Goal: Task Accomplishment & Management: Use online tool/utility

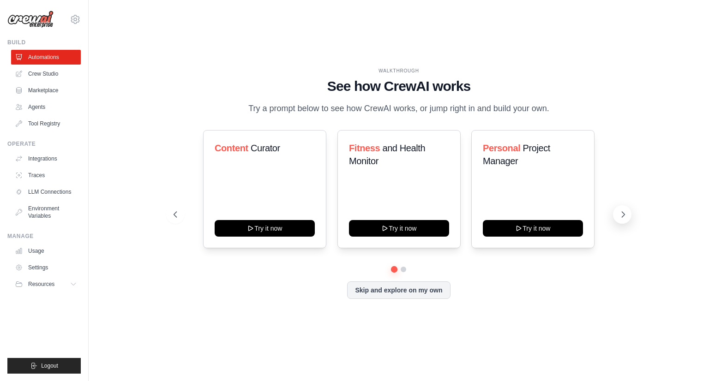
click at [618, 217] on icon at bounding box center [622, 214] width 9 height 9
click at [60, 72] on link "Crew Studio" at bounding box center [47, 73] width 70 height 15
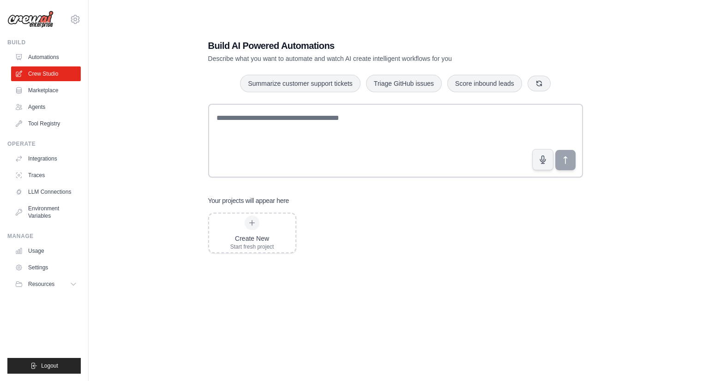
click at [426, 193] on div "Build AI Powered Automations Describe what you want to automate and watch AI cr…" at bounding box center [395, 199] width 397 height 351
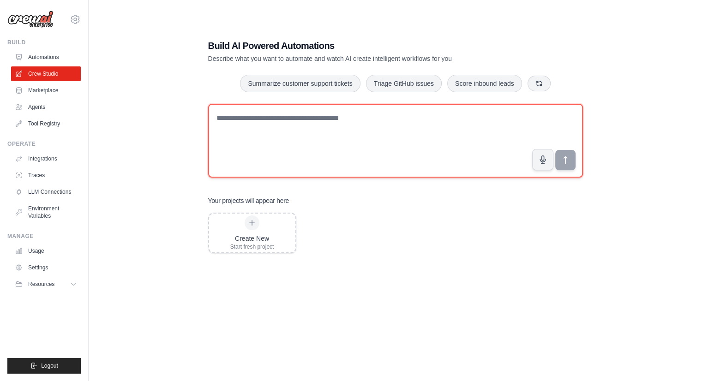
click at [304, 154] on textarea at bounding box center [395, 141] width 375 height 74
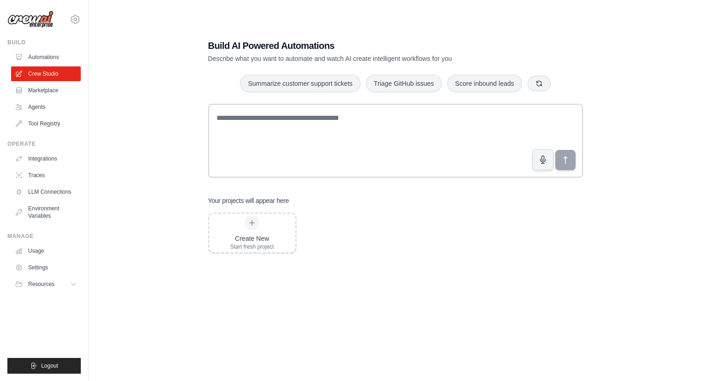
click at [391, 218] on div "Create New Start fresh project" at bounding box center [395, 287] width 375 height 148
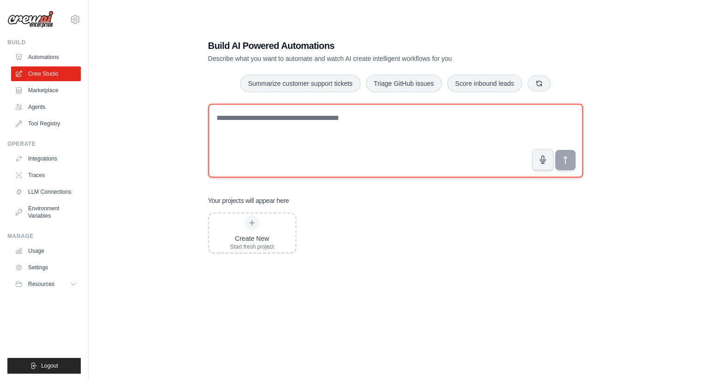
click at [389, 118] on textarea at bounding box center [395, 141] width 375 height 74
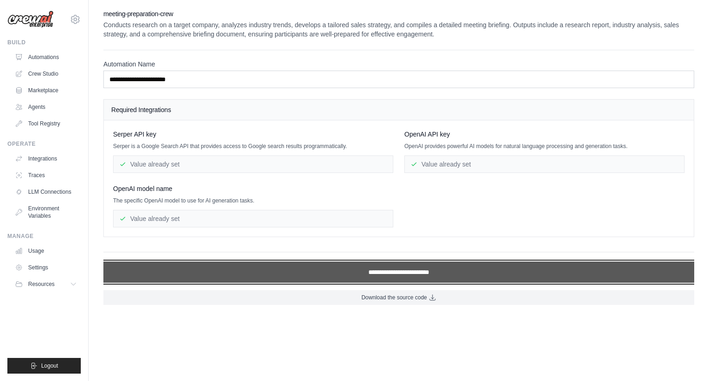
click at [437, 270] on input "**********" at bounding box center [398, 272] width 591 height 21
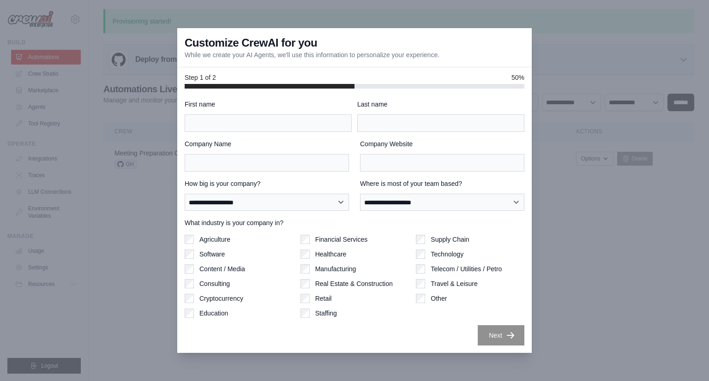
click at [315, 108] on label "First name" at bounding box center [268, 104] width 167 height 9
click at [315, 114] on input "First name" at bounding box center [268, 123] width 167 height 18
click at [311, 118] on input "First name" at bounding box center [268, 123] width 167 height 18
type input "******"
type input "****"
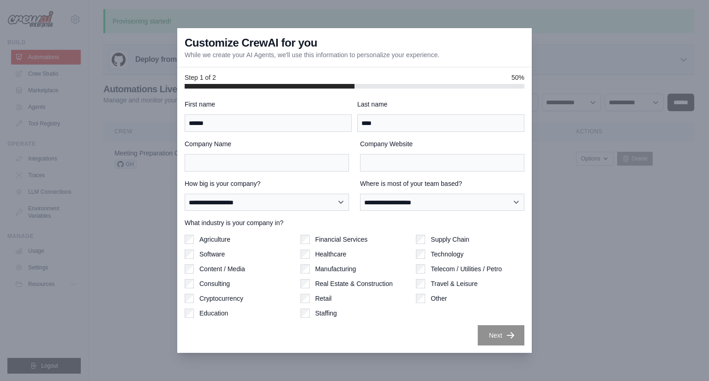
click at [301, 174] on div "**********" at bounding box center [355, 223] width 340 height 246
click at [305, 167] on input "Company Name" at bounding box center [267, 163] width 164 height 18
click at [294, 204] on select "**********" at bounding box center [267, 203] width 164 height 18
select select "**********"
click at [185, 194] on select "**********" at bounding box center [267, 203] width 164 height 18
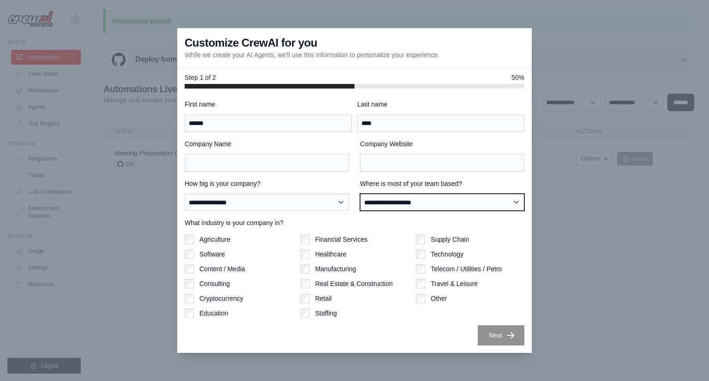
click at [373, 207] on select "**********" at bounding box center [442, 203] width 164 height 18
select select "**********"
click at [360, 194] on select "**********" at bounding box center [442, 203] width 164 height 18
click at [326, 237] on label "Financial Services" at bounding box center [341, 239] width 53 height 9
click at [380, 232] on div "What industry is your company in? Agriculture Software Content / Media Consulti…" at bounding box center [355, 268] width 340 height 100
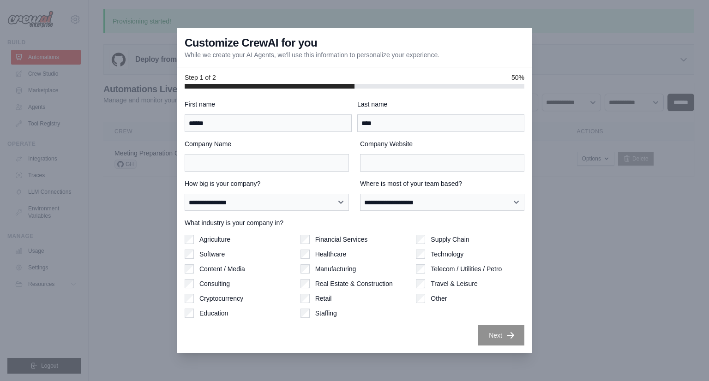
click at [324, 231] on div "What industry is your company in? Agriculture Software Content / Media Consulti…" at bounding box center [355, 268] width 340 height 100
click at [343, 161] on input "Company Name" at bounding box center [267, 163] width 164 height 18
type input "*"
click at [417, 170] on input "Company Website" at bounding box center [442, 163] width 164 height 18
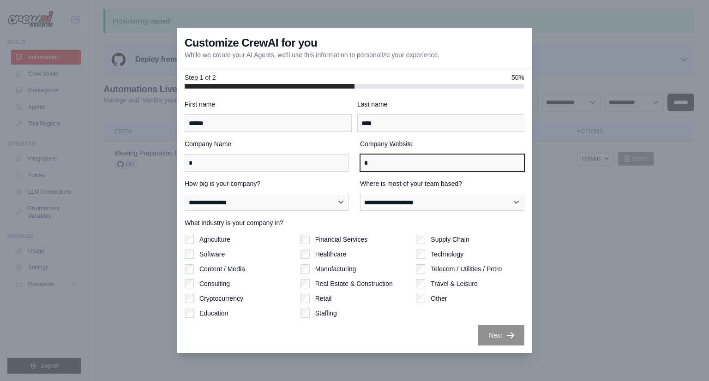
type input "*"
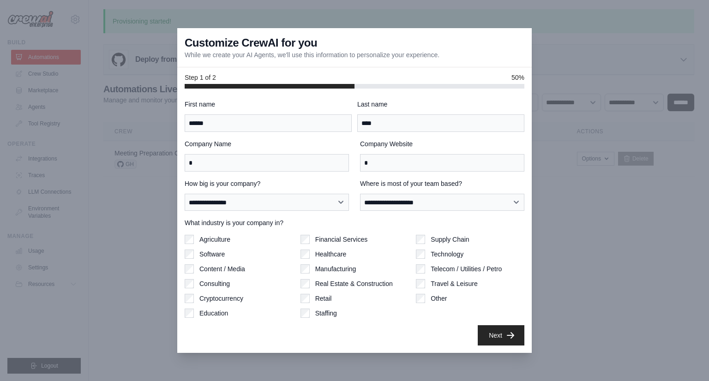
click at [406, 176] on div "**********" at bounding box center [355, 223] width 340 height 246
click at [498, 336] on button "Next" at bounding box center [501, 335] width 47 height 20
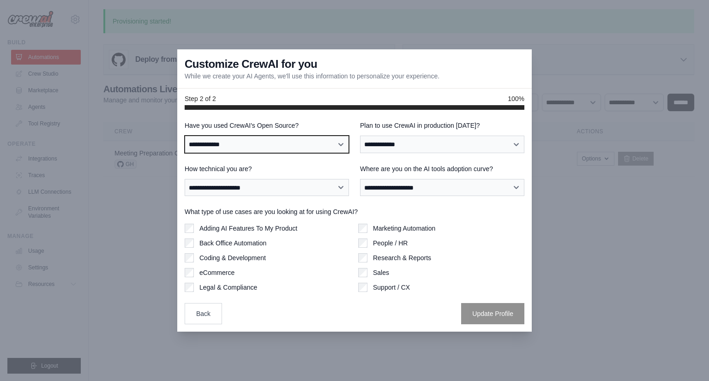
click at [285, 140] on select "**********" at bounding box center [267, 145] width 164 height 18
select select "**"
click at [185, 136] on select "**********" at bounding box center [267, 145] width 164 height 18
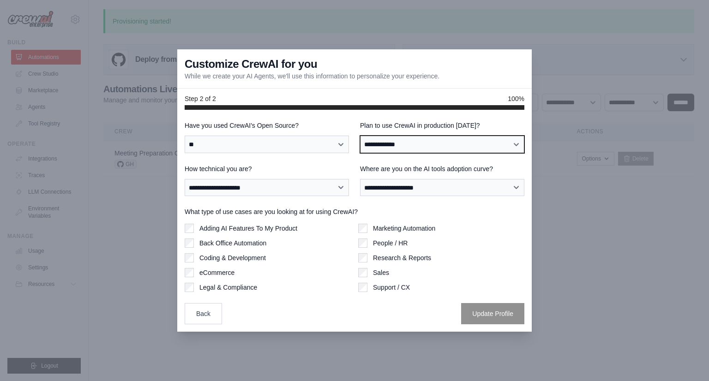
click at [410, 148] on select "**********" at bounding box center [442, 145] width 164 height 18
select select "*****"
click at [360, 136] on select "**********" at bounding box center [442, 145] width 164 height 18
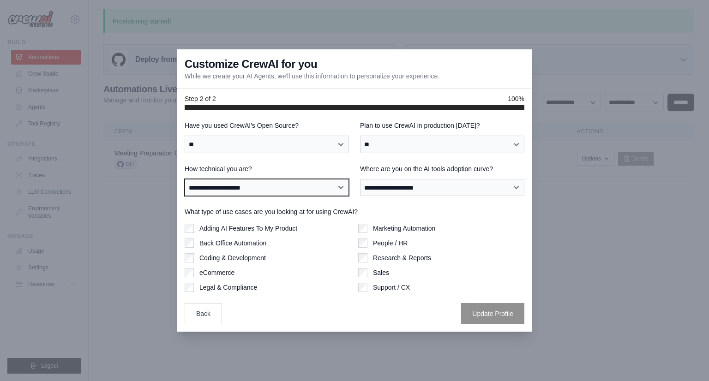
drag, startPoint x: 291, startPoint y: 185, endPoint x: 280, endPoint y: 192, distance: 12.8
click at [291, 185] on select "**********" at bounding box center [267, 188] width 164 height 18
select select "**********"
click at [185, 179] on select "**********" at bounding box center [267, 188] width 164 height 18
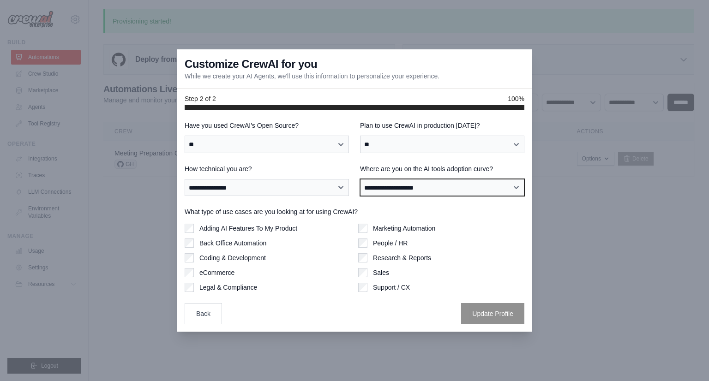
click at [456, 192] on select "**********" at bounding box center [442, 188] width 164 height 18
select select "**********"
click at [360, 179] on select "**********" at bounding box center [442, 188] width 164 height 18
click at [341, 213] on label "What type of use cases are you looking at for using CrewAI?" at bounding box center [355, 211] width 340 height 9
click at [257, 260] on label "Coding & Development" at bounding box center [232, 257] width 66 height 9
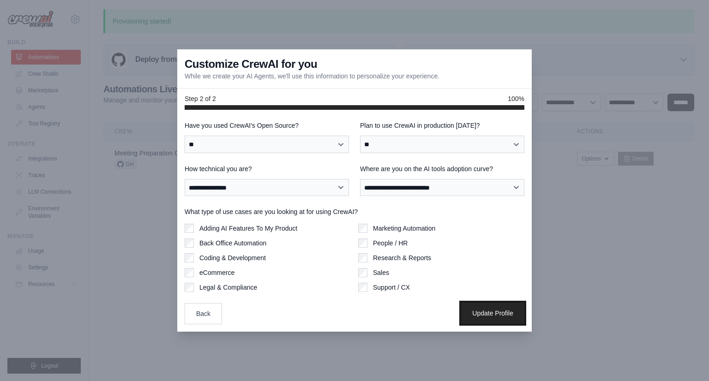
click at [463, 314] on button "Update Profile" at bounding box center [492, 313] width 63 height 21
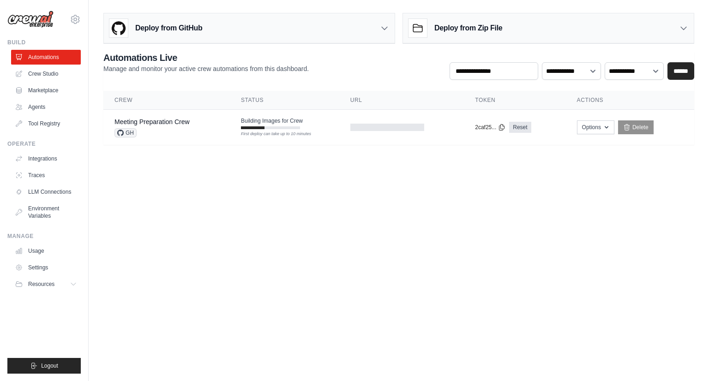
click at [331, 249] on body "[EMAIL_ADDRESS][DOMAIN_NAME] Settings Build Automations Crew Studio" at bounding box center [354, 190] width 709 height 381
click at [542, 174] on body "[EMAIL_ADDRESS][DOMAIN_NAME] Settings Build Automations Crew Studio" at bounding box center [354, 190] width 709 height 381
click at [593, 128] on button "Options" at bounding box center [595, 127] width 37 height 14
click at [412, 185] on body "[EMAIL_ADDRESS][DOMAIN_NAME] Settings Build Automations Crew Studio" at bounding box center [354, 190] width 709 height 381
click at [596, 126] on button "Options" at bounding box center [595, 127] width 37 height 14
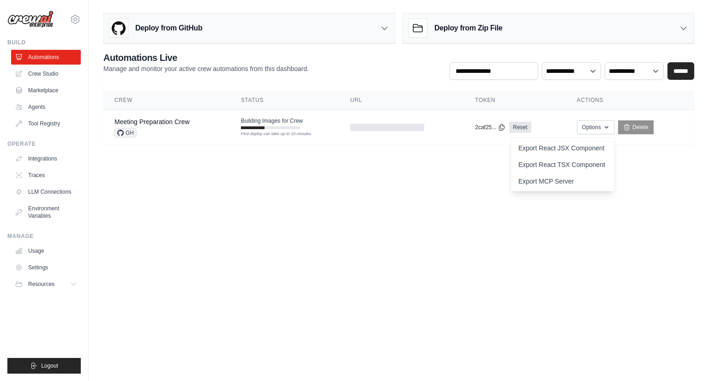
click at [386, 202] on body "[EMAIL_ADDRESS][DOMAIN_NAME] Settings Build Automations Crew Studio" at bounding box center [354, 190] width 709 height 381
click at [251, 119] on span "Building Images for Crew" at bounding box center [272, 120] width 62 height 7
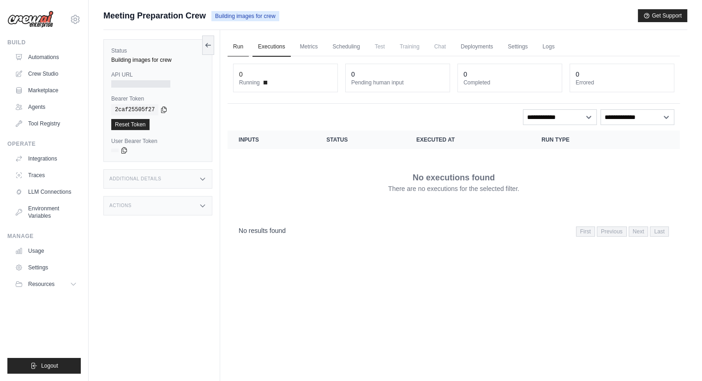
click at [242, 41] on link "Run" at bounding box center [237, 46] width 21 height 19
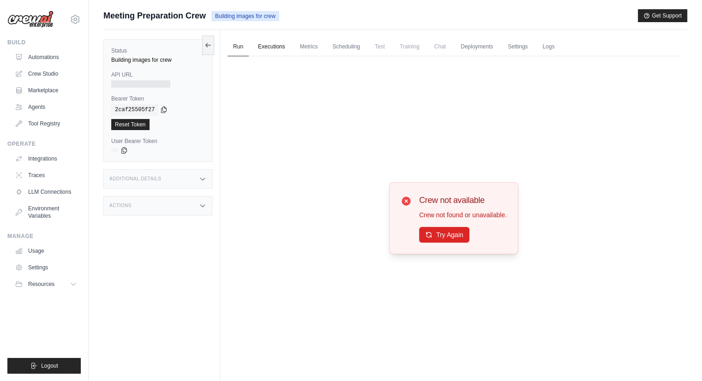
click at [280, 49] on link "Executions" at bounding box center [271, 46] width 38 height 19
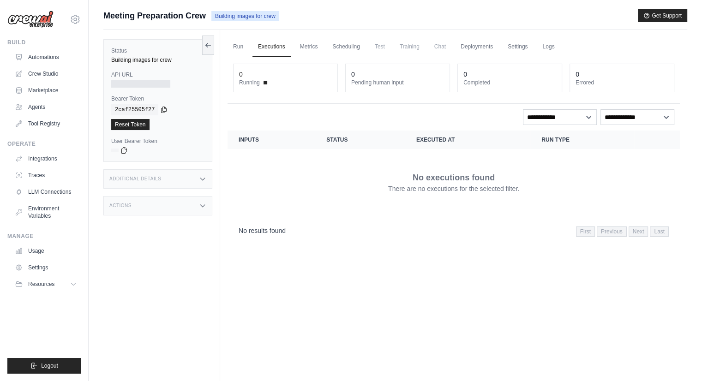
click at [199, 201] on div "Actions" at bounding box center [157, 205] width 109 height 19
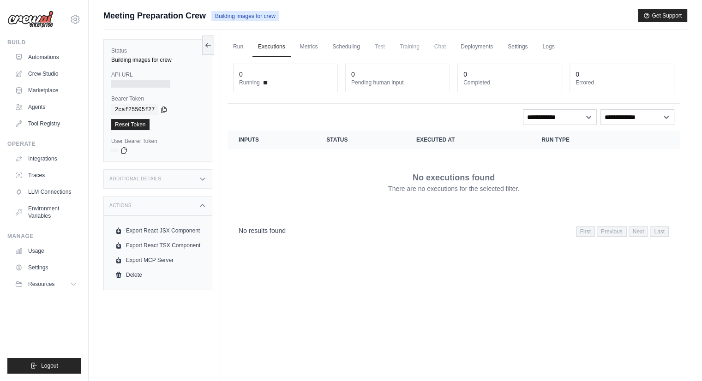
click at [209, 187] on div "Additional Details" at bounding box center [157, 178] width 109 height 19
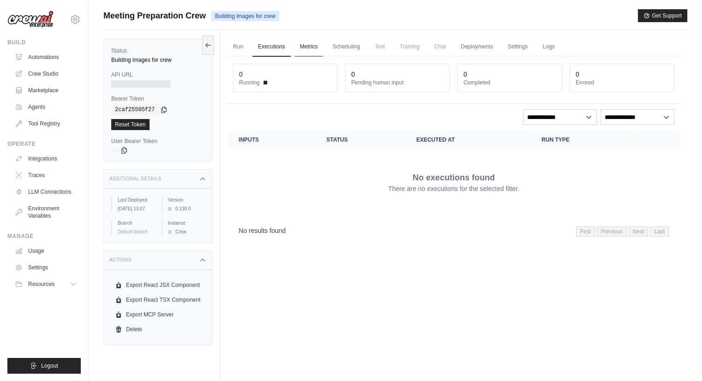
click at [305, 43] on link "Metrics" at bounding box center [308, 46] width 29 height 19
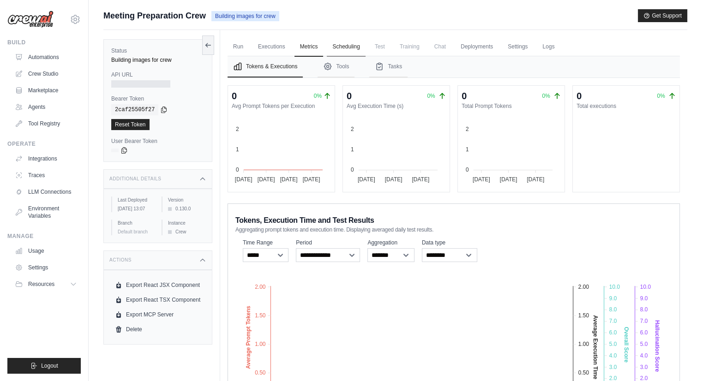
click at [335, 44] on link "Scheduling" at bounding box center [346, 46] width 38 height 19
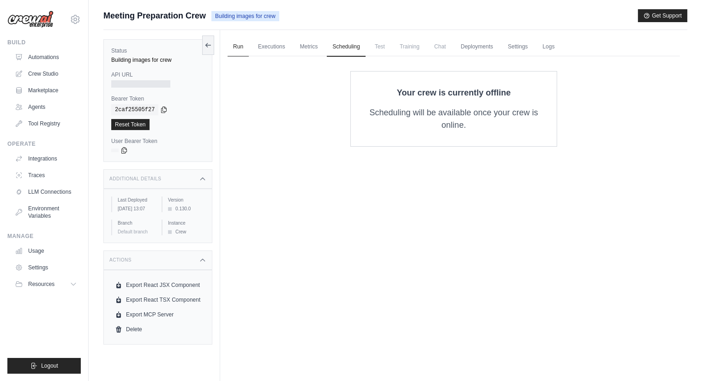
click at [238, 48] on link "Run" at bounding box center [237, 46] width 21 height 19
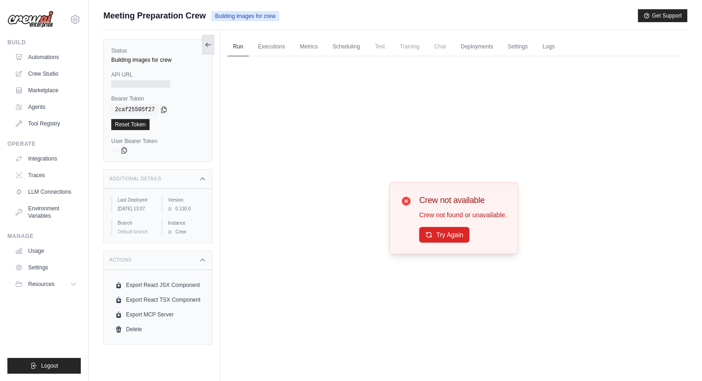
click at [207, 47] on icon at bounding box center [207, 44] width 7 height 7
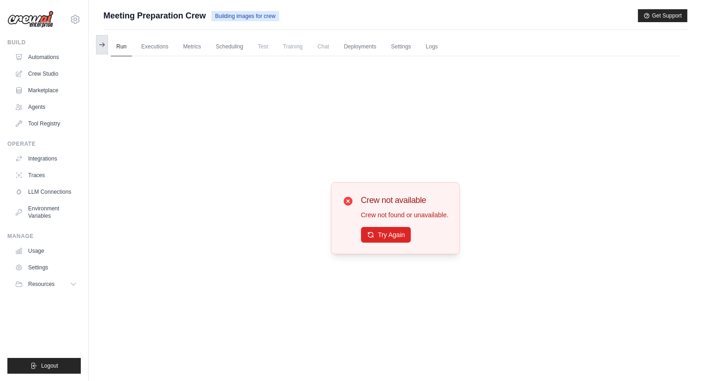
click at [99, 45] on icon at bounding box center [101, 44] width 7 height 7
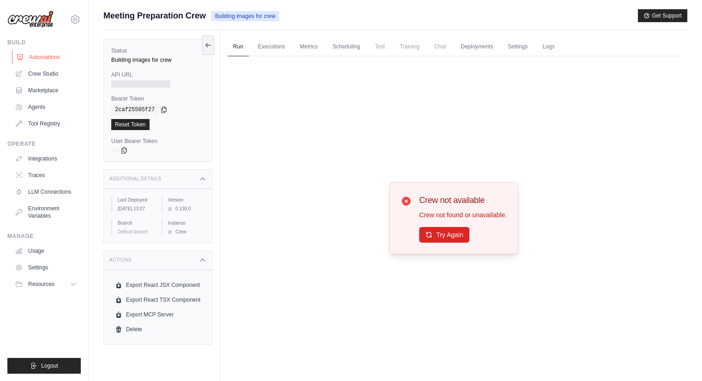
click at [55, 59] on link "Automations" at bounding box center [47, 57] width 70 height 15
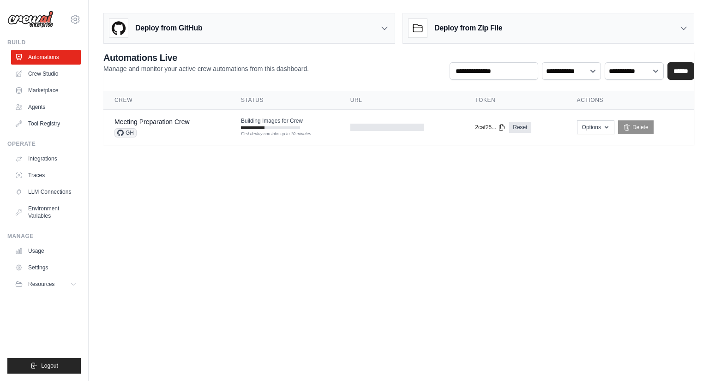
click at [412, 317] on body "[EMAIL_ADDRESS][DOMAIN_NAME] Settings Build Automations Crew Studio" at bounding box center [354, 190] width 709 height 381
drag, startPoint x: 449, startPoint y: 250, endPoint x: 442, endPoint y: 256, distance: 9.6
click at [448, 251] on body "[EMAIL_ADDRESS][DOMAIN_NAME] Settings Build Automations Crew Studio" at bounding box center [354, 190] width 709 height 381
click at [32, 89] on link "Marketplace" at bounding box center [47, 90] width 70 height 15
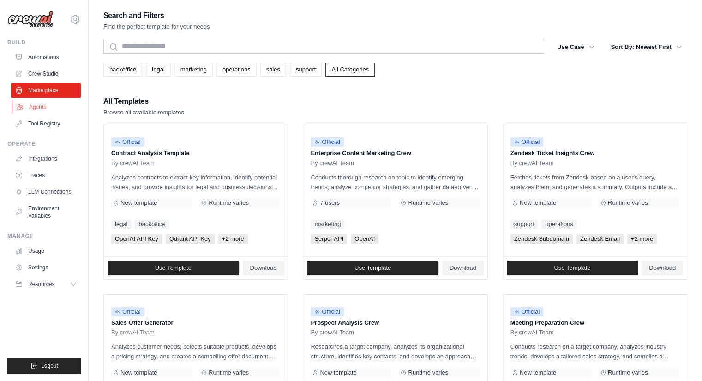
click at [37, 106] on link "Agents" at bounding box center [47, 107] width 70 height 15
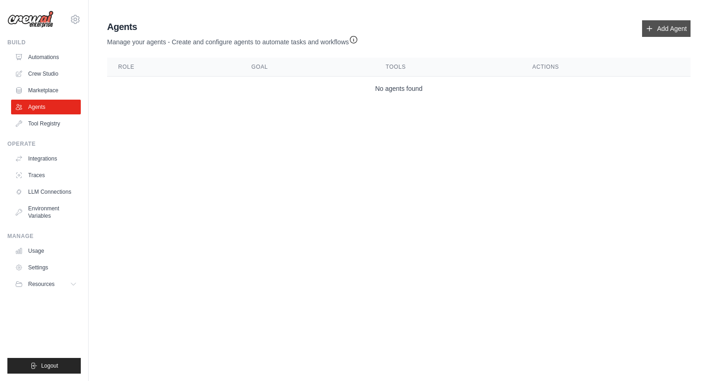
click at [666, 28] on link "Add Agent" at bounding box center [666, 28] width 48 height 17
click at [61, 129] on link "Tool Registry" at bounding box center [47, 123] width 70 height 15
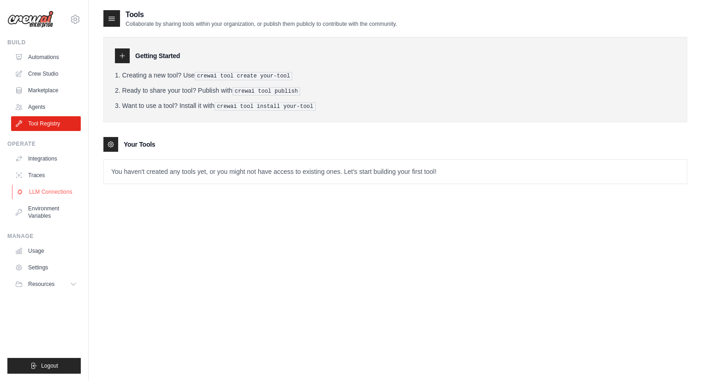
click at [54, 194] on link "LLM Connections" at bounding box center [47, 192] width 70 height 15
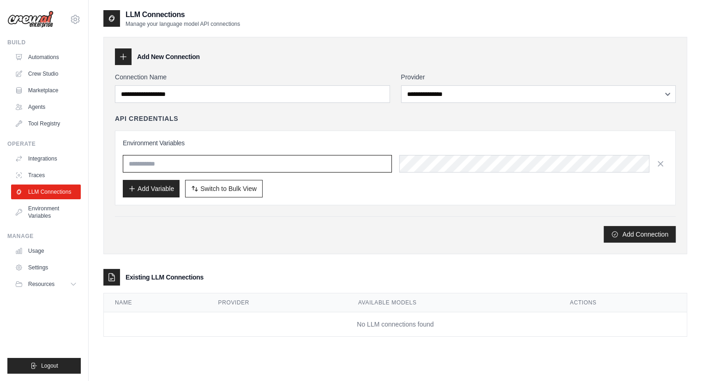
click at [227, 161] on input "text" at bounding box center [257, 164] width 269 height 18
click at [359, 164] on input "text" at bounding box center [257, 164] width 269 height 18
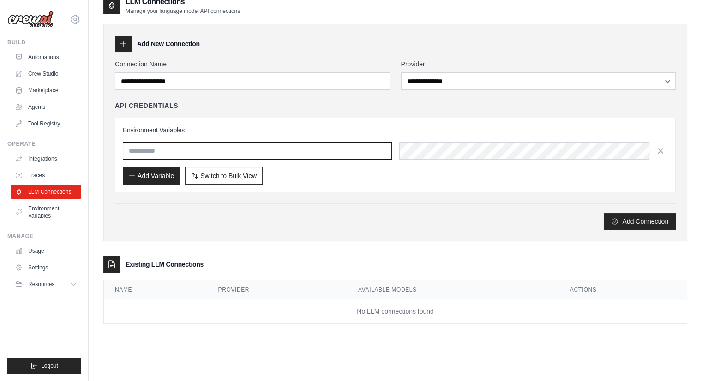
scroll to position [18, 0]
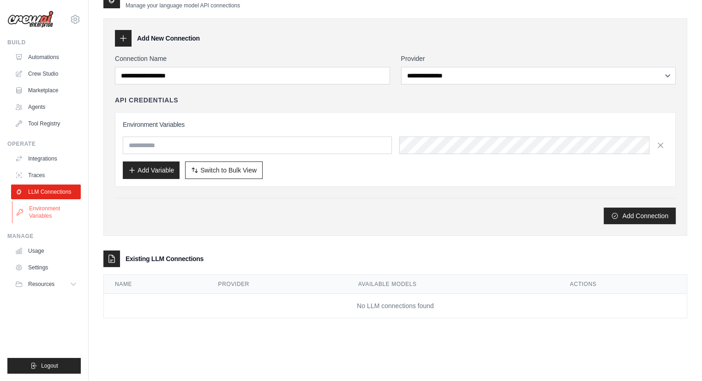
click at [37, 215] on link "Environment Variables" at bounding box center [47, 212] width 70 height 22
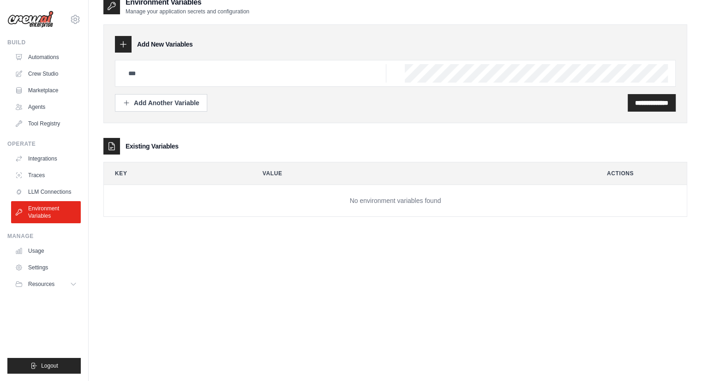
scroll to position [18, 0]
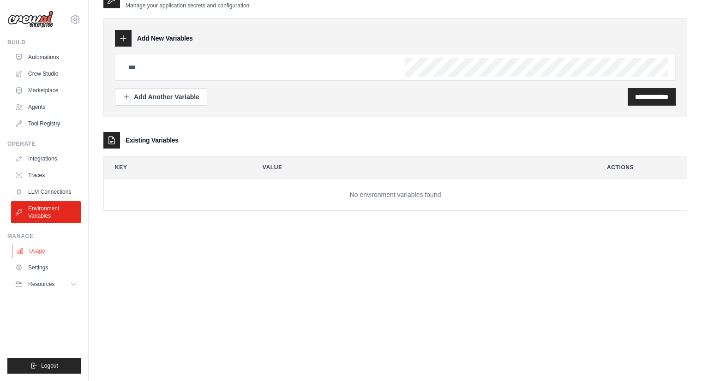
click at [48, 252] on link "Usage" at bounding box center [47, 251] width 70 height 15
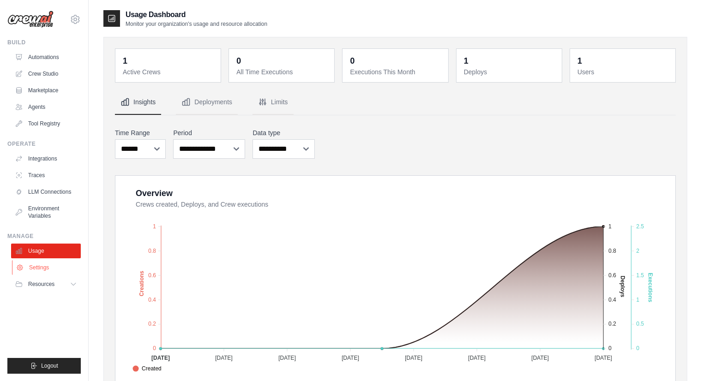
click at [42, 261] on link "Settings" at bounding box center [47, 267] width 70 height 15
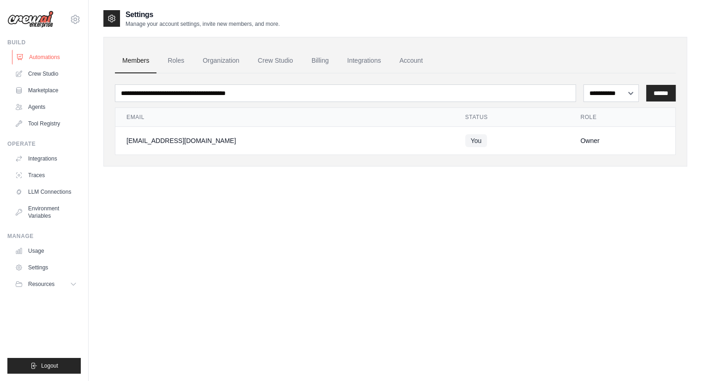
click at [30, 56] on link "Automations" at bounding box center [47, 57] width 70 height 15
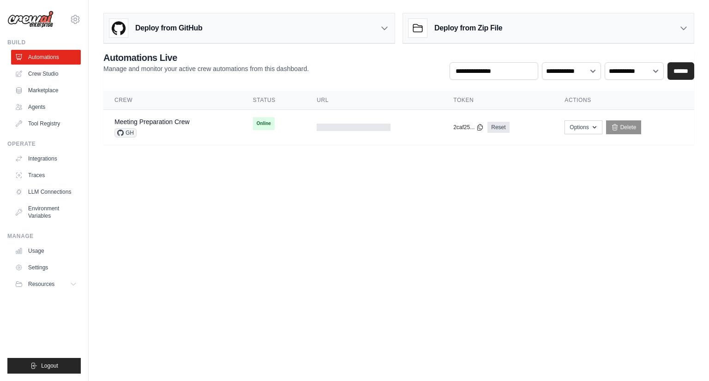
click at [523, 209] on body "[EMAIL_ADDRESS][DOMAIN_NAME] Settings Build Automations Crew Studio" at bounding box center [354, 190] width 709 height 381
click at [179, 120] on link "Meeting Preparation Crew" at bounding box center [151, 121] width 75 height 7
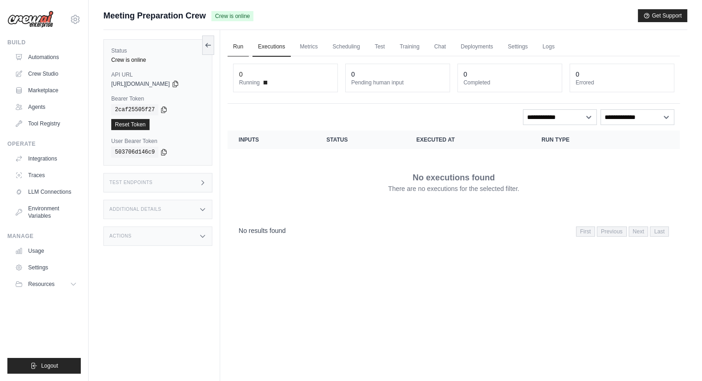
click at [235, 39] on link "Run" at bounding box center [237, 46] width 21 height 19
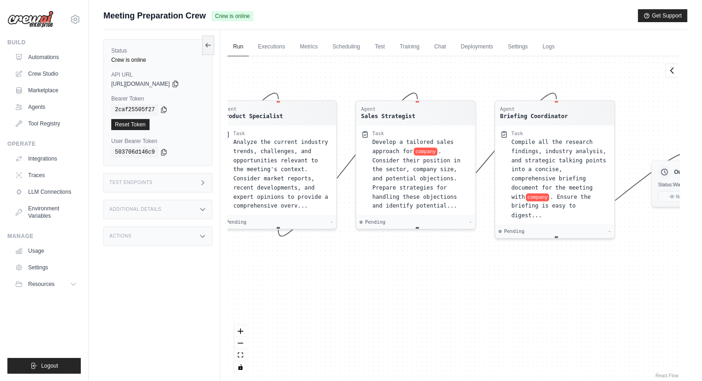
drag, startPoint x: 596, startPoint y: 322, endPoint x: 396, endPoint y: 277, distance: 204.7
click at [396, 277] on div "Agent Lead Researcher Task Conduct thorough research on company , their positio…" at bounding box center [453, 218] width 452 height 324
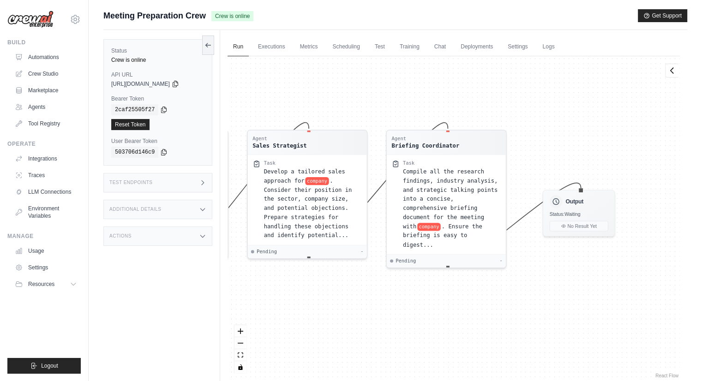
drag, startPoint x: 500, startPoint y: 268, endPoint x: 393, endPoint y: 296, distance: 110.6
click at [393, 296] on div "Agent Lead Researcher Task Conduct thorough research on company , their positio…" at bounding box center [453, 218] width 452 height 324
drag, startPoint x: 319, startPoint y: 279, endPoint x: 500, endPoint y: 270, distance: 181.5
click at [500, 270] on div "Agent Lead Researcher Task Conduct thorough research on company , their positio…" at bounding box center [453, 218] width 452 height 324
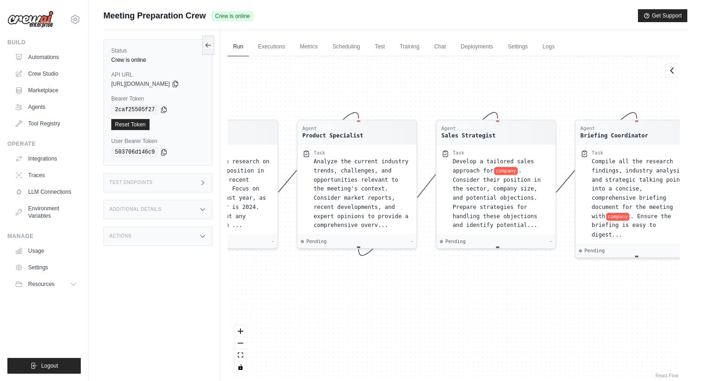
drag, startPoint x: 416, startPoint y: 271, endPoint x: 602, endPoint y: 266, distance: 186.0
click at [602, 266] on div "Agent Lead Researcher Task Conduct thorough research on company , their positio…" at bounding box center [453, 218] width 452 height 324
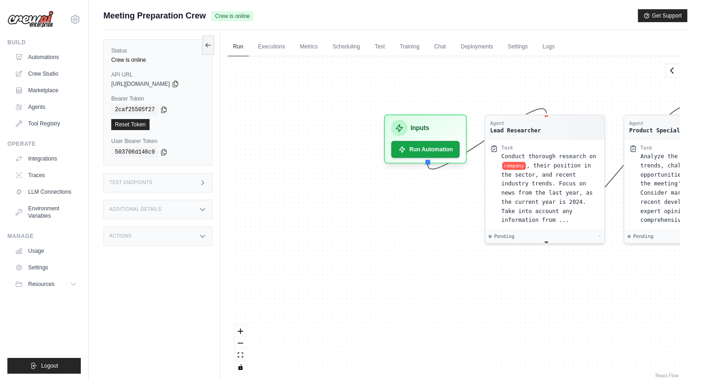
drag, startPoint x: 554, startPoint y: 272, endPoint x: 591, endPoint y: 272, distance: 36.9
click at [606, 275] on div "Agent Lead Researcher Task Conduct thorough research on company , their positio…" at bounding box center [453, 218] width 452 height 324
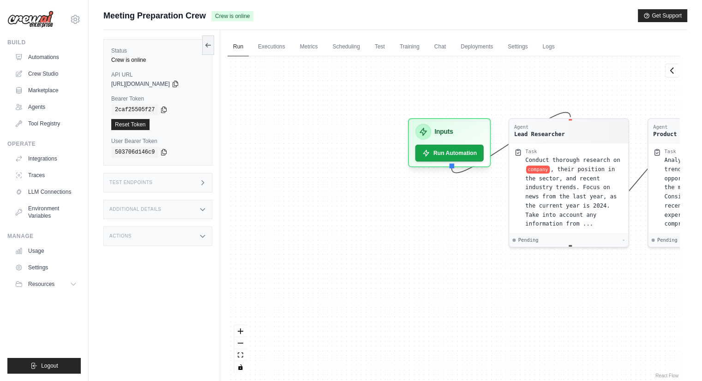
drag, startPoint x: 472, startPoint y: 251, endPoint x: 403, endPoint y: 240, distance: 69.6
click at [403, 240] on div "Agent Lead Researcher Task Conduct thorough research on company , their positio…" at bounding box center [453, 218] width 452 height 324
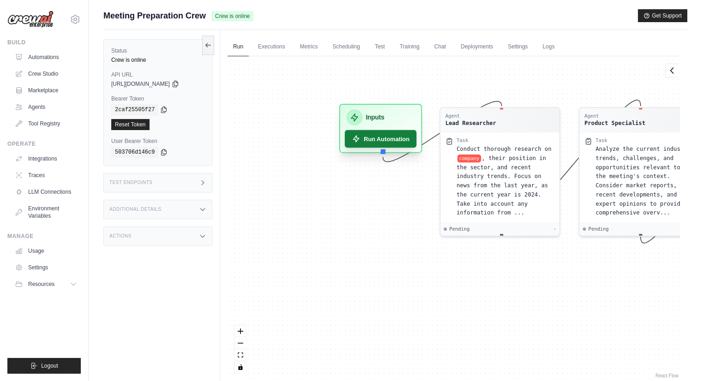
click at [389, 137] on button "Run Automation" at bounding box center [381, 139] width 72 height 18
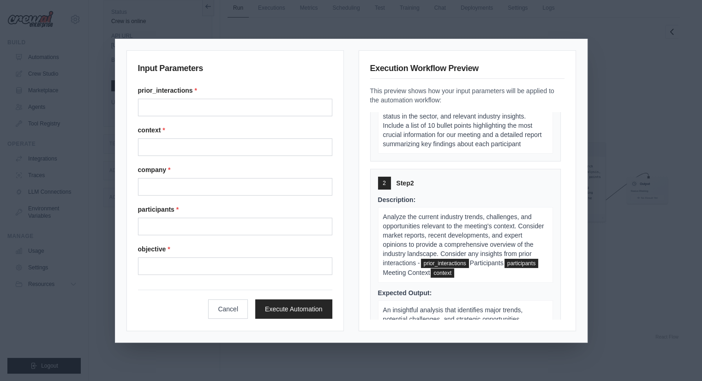
scroll to position [185, 0]
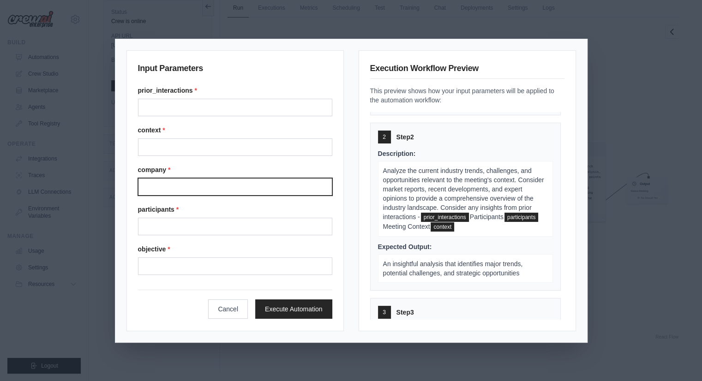
click at [269, 181] on input "Company" at bounding box center [235, 187] width 194 height 18
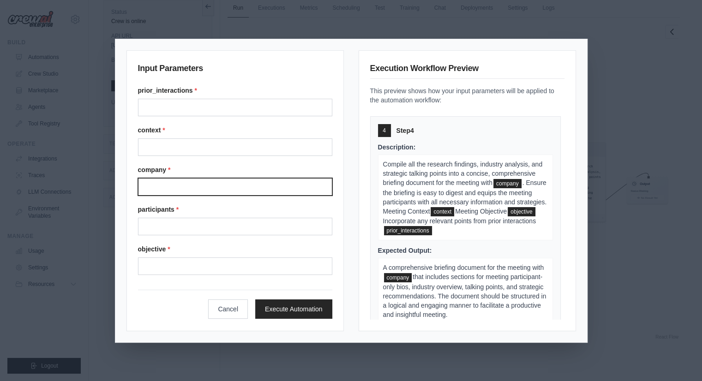
scroll to position [596, 0]
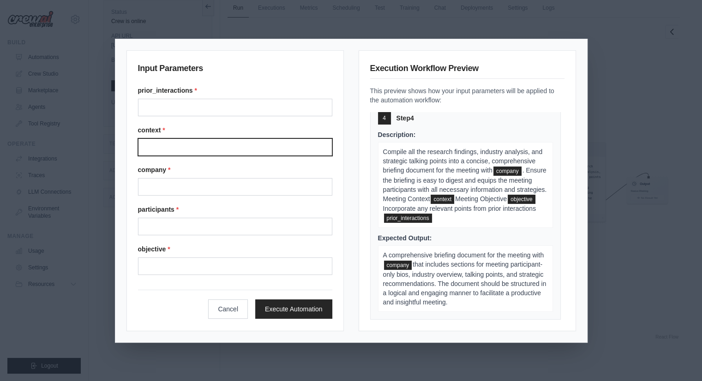
click at [179, 138] on input "Context" at bounding box center [235, 147] width 194 height 18
click at [209, 97] on div "prior_interactions *" at bounding box center [235, 101] width 194 height 30
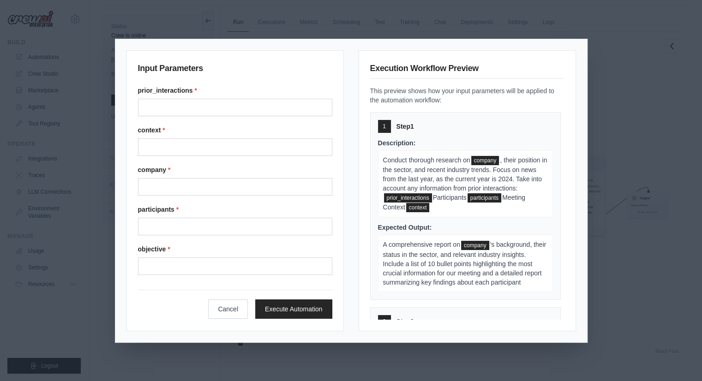
scroll to position [0, 0]
drag, startPoint x: 521, startPoint y: 305, endPoint x: 367, endPoint y: 114, distance: 245.4
click at [367, 114] on div "Execution Workflow Preview This preview shows how your input parameters will be…" at bounding box center [466, 190] width 217 height 281
copy div "1 Step 1 Description: Conduct thorough research on company , their position in …"
click at [254, 95] on div "prior_interactions *" at bounding box center [235, 101] width 194 height 30
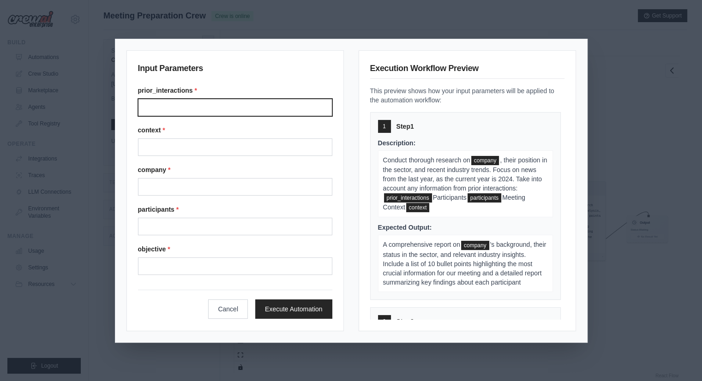
click at [217, 105] on input "Prior interactions" at bounding box center [235, 108] width 194 height 18
paste input "**********"
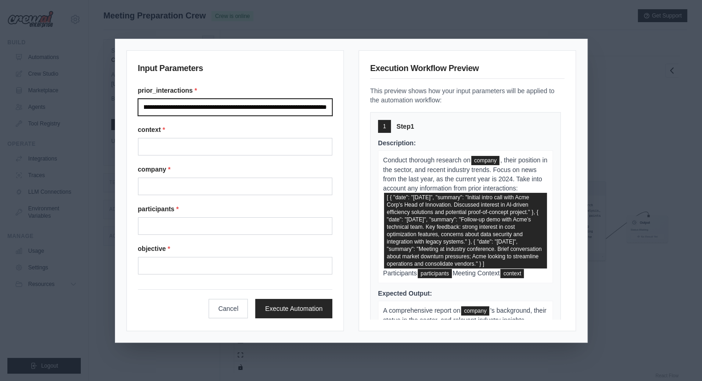
type input "**********"
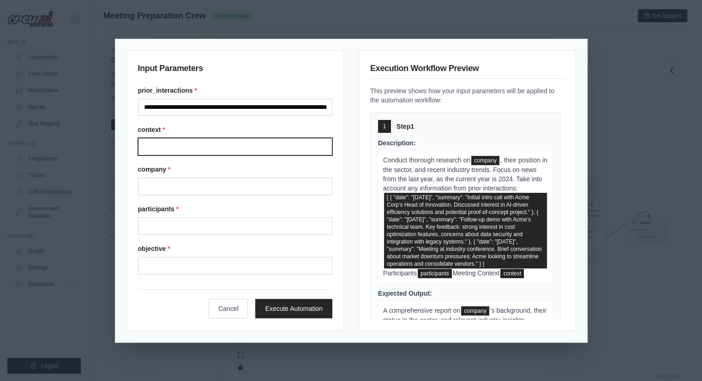
drag, startPoint x: 213, startPoint y: 152, endPoint x: 216, endPoint y: 144, distance: 8.3
click at [214, 147] on input "Context" at bounding box center [235, 147] width 195 height 18
click at [216, 144] on input "Context" at bounding box center [235, 147] width 195 height 18
paste input "**********"
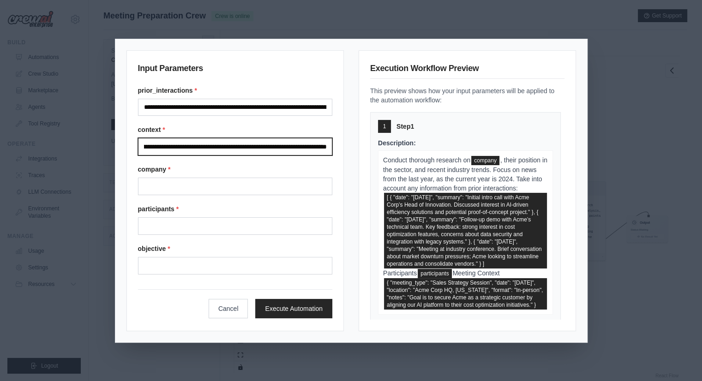
type input "**********"
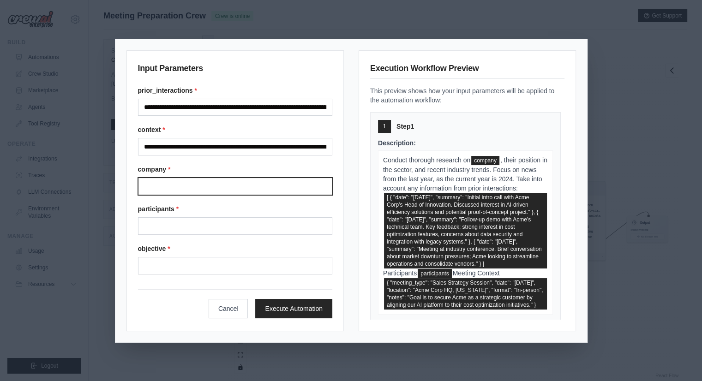
click at [197, 180] on input "Company" at bounding box center [235, 187] width 195 height 18
paste input "**********"
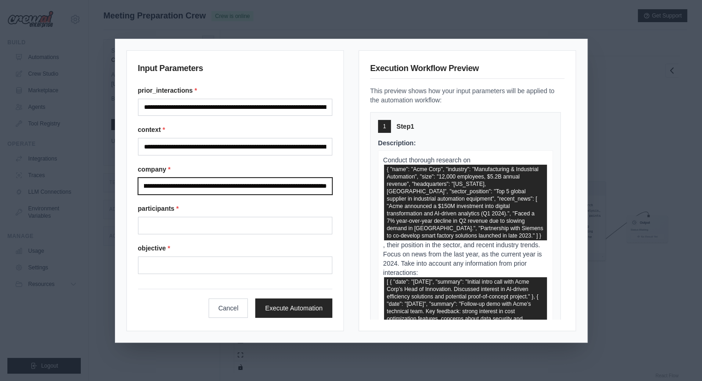
type input "**********"
click at [242, 234] on div "**********" at bounding box center [235, 180] width 195 height 189
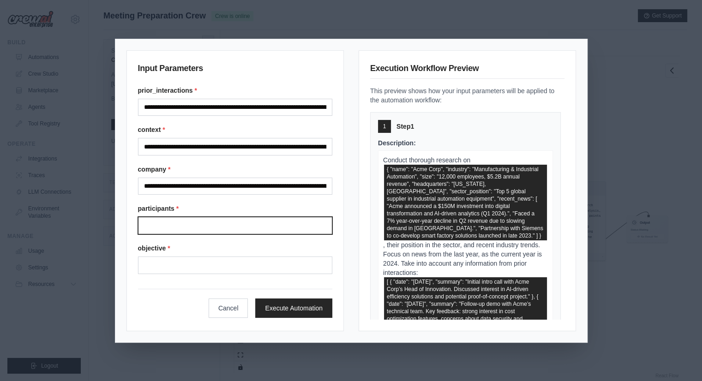
click at [245, 226] on input "Participants" at bounding box center [235, 226] width 195 height 18
paste input "**********"
type input "**********"
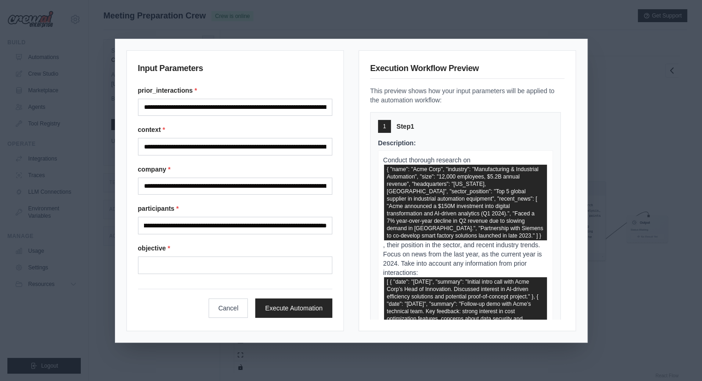
scroll to position [0, 0]
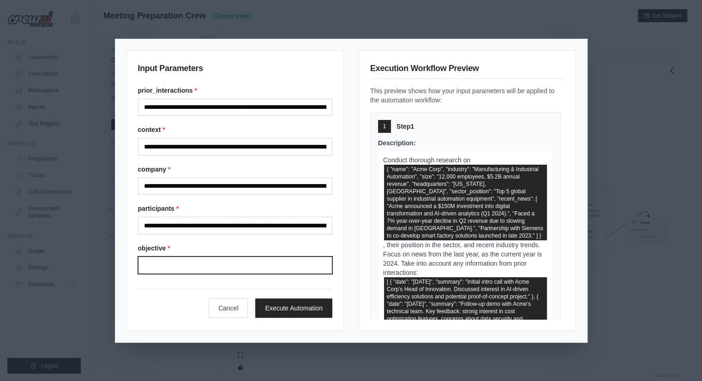
click at [253, 264] on input "Objective" at bounding box center [235, 266] width 195 height 18
paste input "**********"
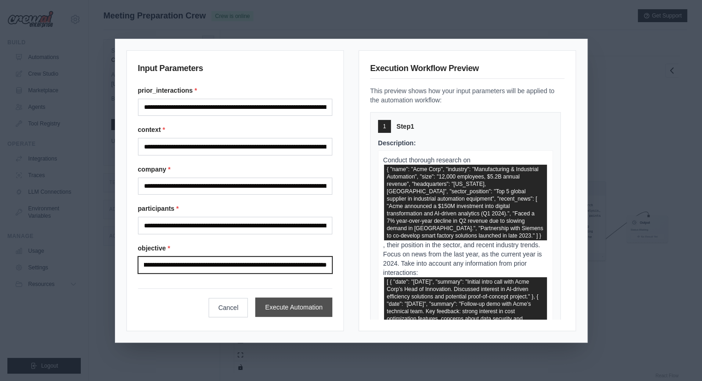
type input "**********"
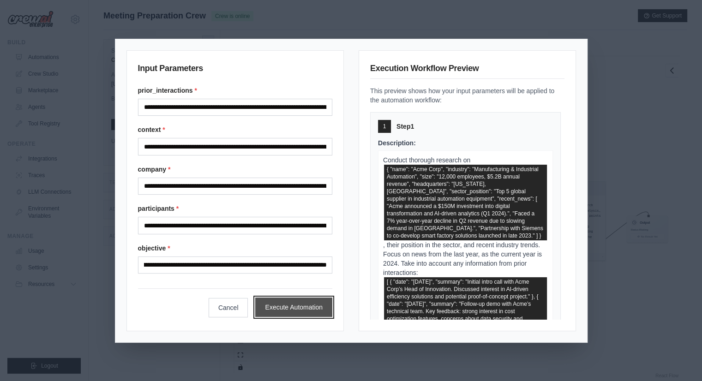
scroll to position [0, 0]
click at [306, 308] on button "Execute Automation" at bounding box center [293, 307] width 77 height 19
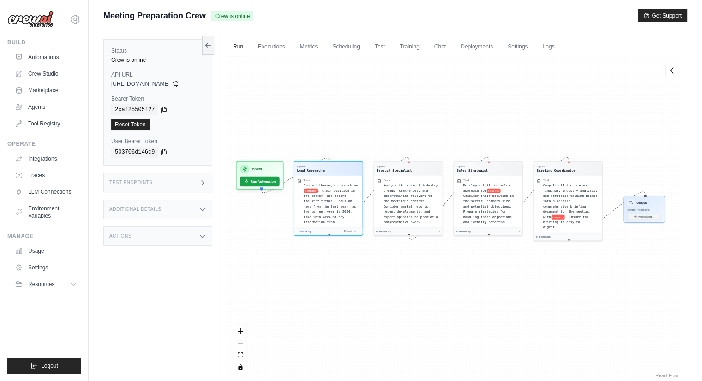
drag, startPoint x: 484, startPoint y: 303, endPoint x: 481, endPoint y: 283, distance: 20.1
click at [481, 283] on div "Agent Lead Researcher Task Conduct thorough research on company , their positio…" at bounding box center [453, 218] width 452 height 324
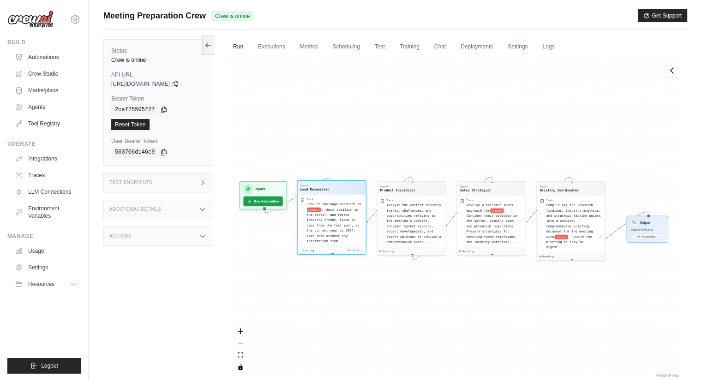
click at [335, 190] on div "Agent Lead Researcher" at bounding box center [331, 188] width 63 height 8
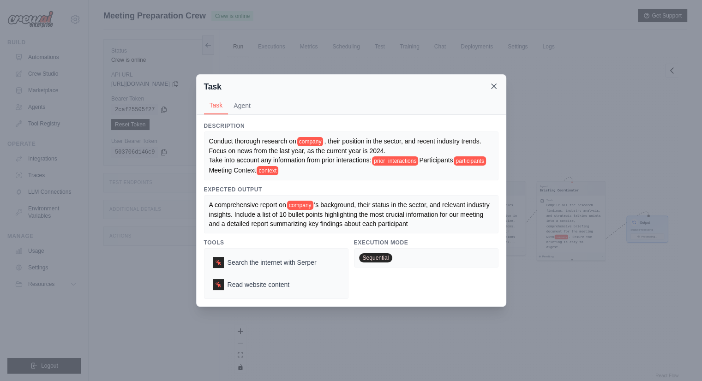
click at [498, 88] on icon at bounding box center [493, 86] width 9 height 9
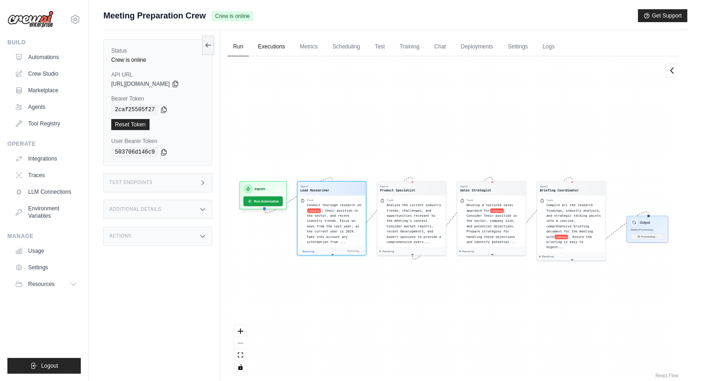
click at [271, 46] on link "Executions" at bounding box center [271, 46] width 38 height 19
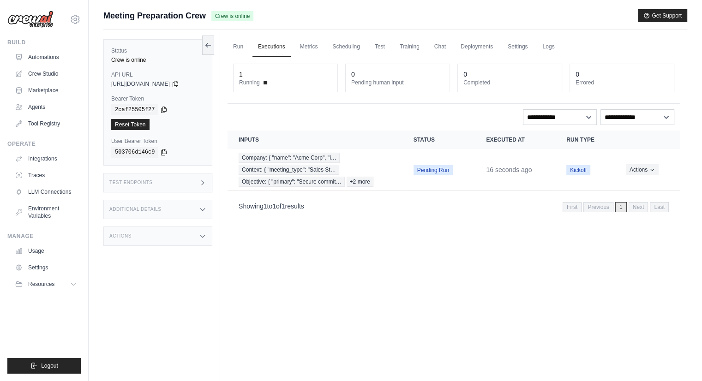
click at [475, 142] on th "Executed at" at bounding box center [515, 140] width 80 height 18
click at [329, 144] on th "Inputs" at bounding box center [314, 140] width 175 height 18
click at [239, 45] on link "Run" at bounding box center [237, 46] width 21 height 19
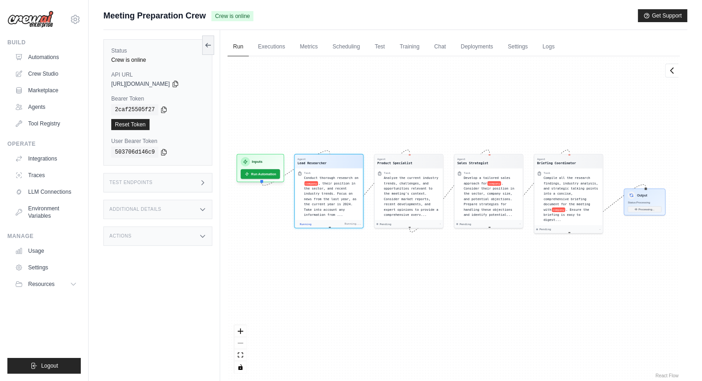
drag, startPoint x: 303, startPoint y: 87, endPoint x: 411, endPoint y: 107, distance: 109.7
click at [411, 107] on div "Agent Lead Researcher Task Conduct thorough research on company , their positio…" at bounding box center [453, 218] width 452 height 324
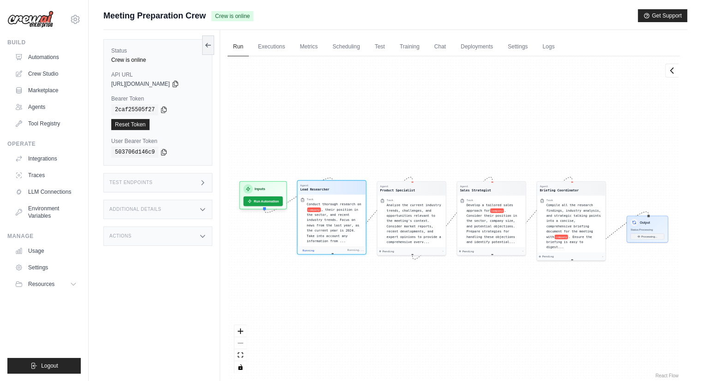
click at [318, 249] on div "Running Running..." at bounding box center [331, 251] width 65 height 4
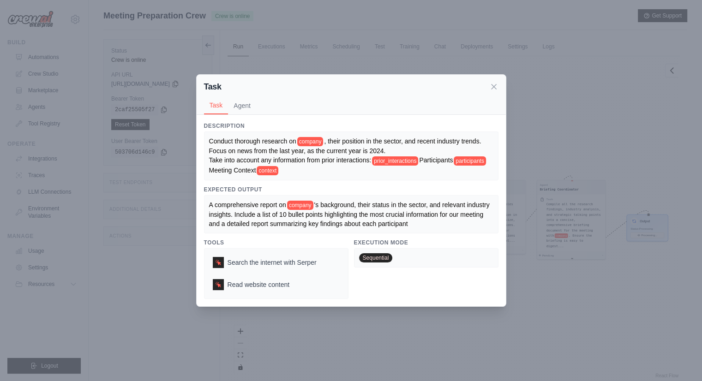
click at [550, 288] on div "Task Task Agent Description Conduct thorough research on company , their positi…" at bounding box center [351, 190] width 702 height 381
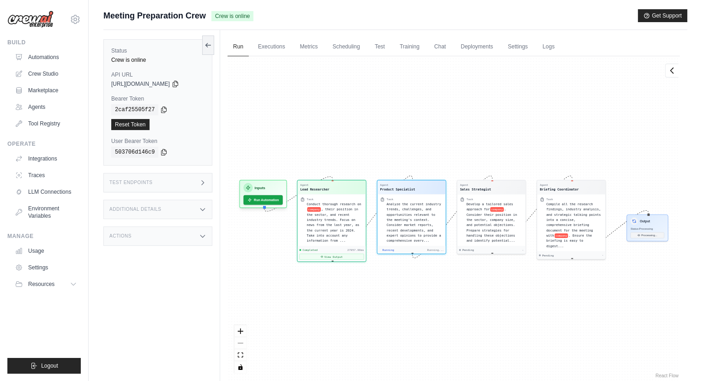
click at [317, 181] on div "Agent Lead Researcher Task Conduct thorough research on company , their positio…" at bounding box center [453, 218] width 452 height 324
click at [345, 253] on button "View Output" at bounding box center [331, 256] width 65 height 6
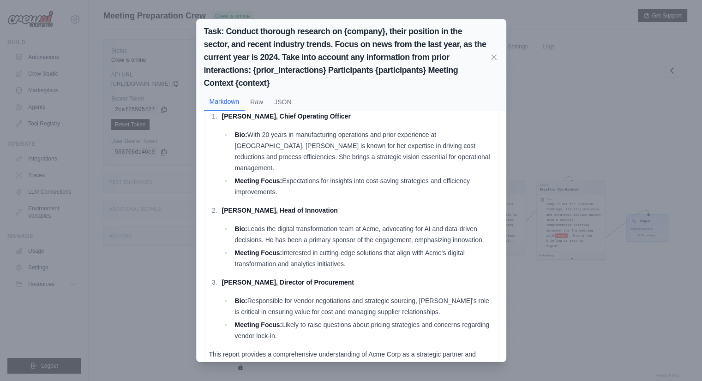
scroll to position [732, 0]
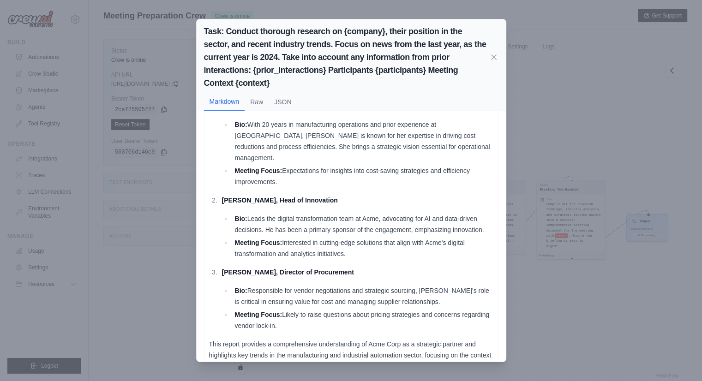
click at [543, 268] on div "Task: Conduct thorough research on {company}, their position in the sector, and…" at bounding box center [351, 190] width 702 height 381
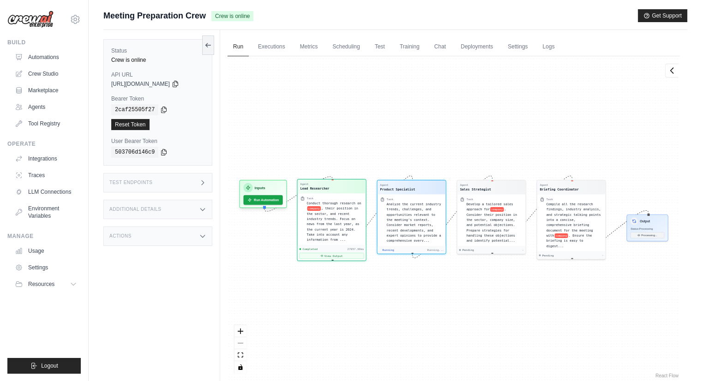
click at [330, 182] on div "Agent Lead Researcher" at bounding box center [331, 186] width 63 height 8
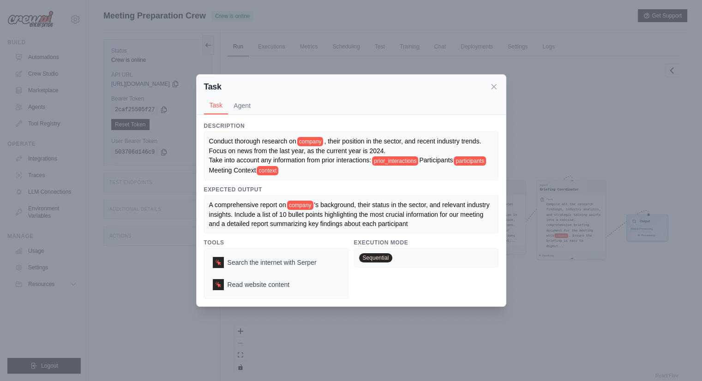
click at [240, 99] on button "Agent" at bounding box center [242, 106] width 28 height 18
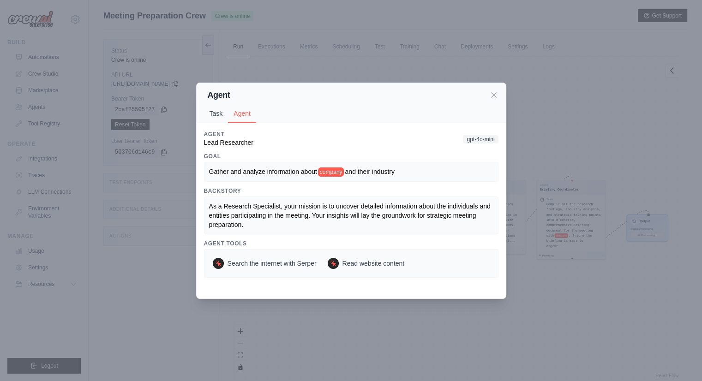
click at [215, 116] on button "Task" at bounding box center [216, 114] width 24 height 18
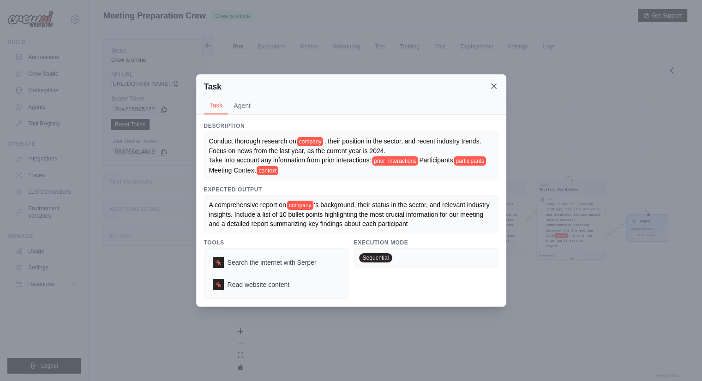
click at [491, 85] on icon at bounding box center [493, 86] width 5 height 5
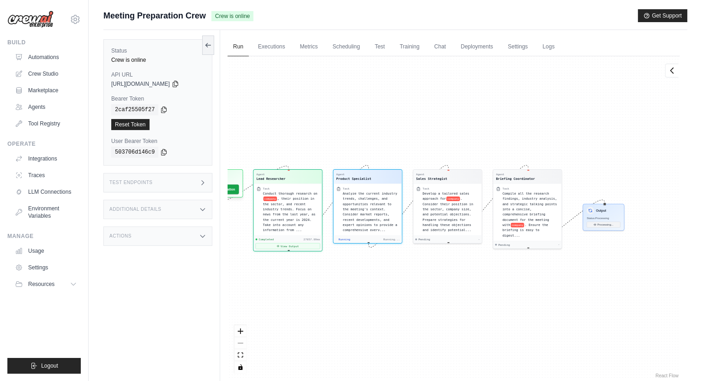
drag, startPoint x: 442, startPoint y: 113, endPoint x: 391, endPoint y: 102, distance: 51.3
click at [391, 102] on div "Agent Lead Researcher Task Conduct thorough research on company , their positio…" at bounding box center [453, 218] width 452 height 324
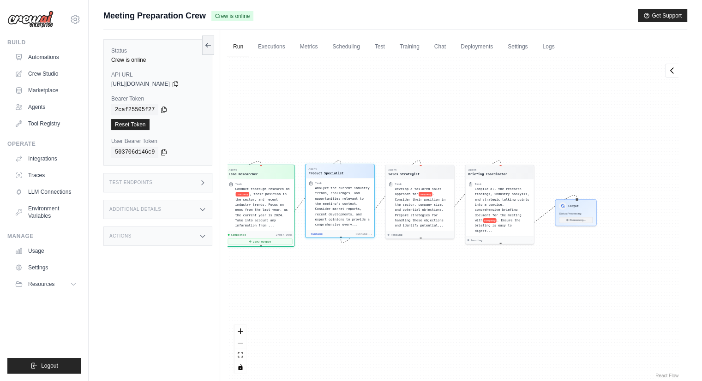
click at [352, 173] on div "Agent Product Specialist" at bounding box center [340, 171] width 63 height 8
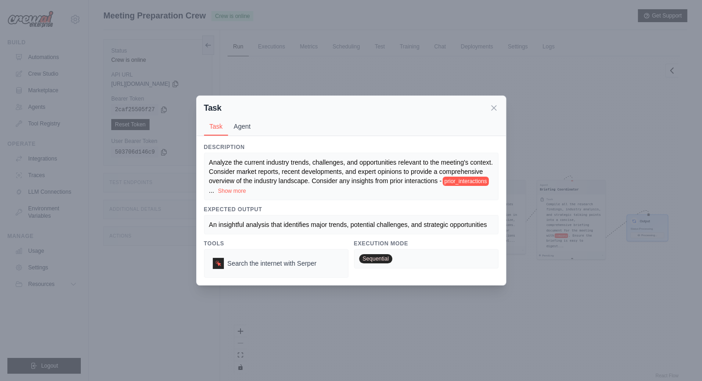
click at [244, 128] on button "Agent" at bounding box center [242, 127] width 28 height 18
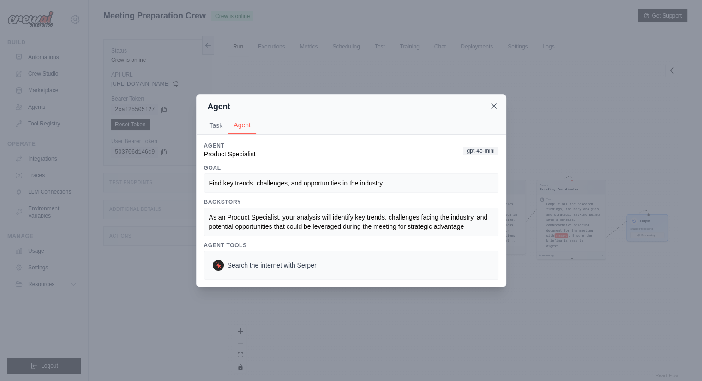
click at [496, 106] on icon at bounding box center [493, 106] width 9 height 9
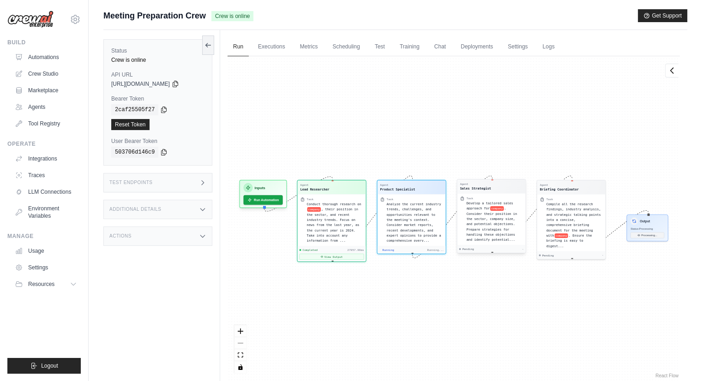
click at [478, 203] on span "Develop a tailored sales approach for" at bounding box center [489, 205] width 47 height 9
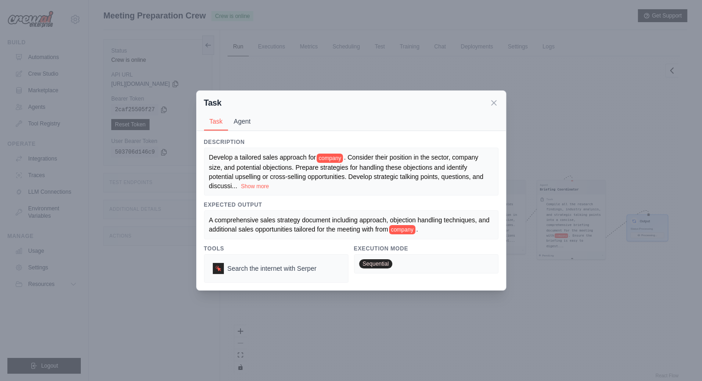
click at [245, 124] on button "Agent" at bounding box center [242, 122] width 28 height 18
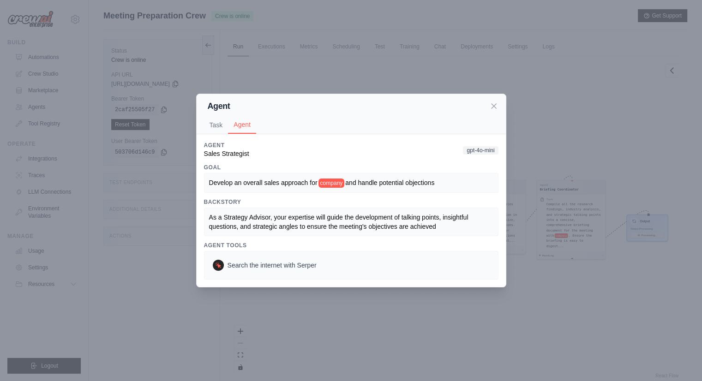
click at [501, 125] on div "Agent Task Agent" at bounding box center [351, 114] width 309 height 40
click at [544, 196] on div "Agent Task Agent Description Develop a tailored sales approach for company . Co…" at bounding box center [351, 190] width 702 height 381
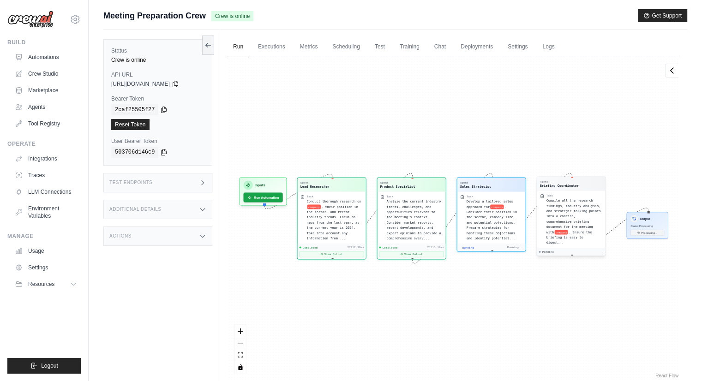
click at [561, 194] on div "Task" at bounding box center [574, 196] width 56 height 4
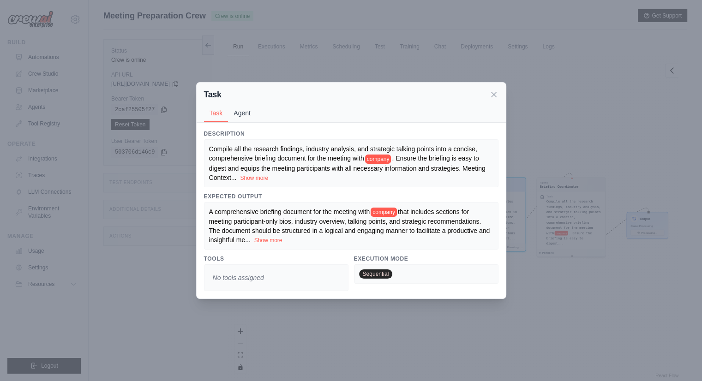
click at [245, 106] on button "Agent" at bounding box center [242, 113] width 28 height 18
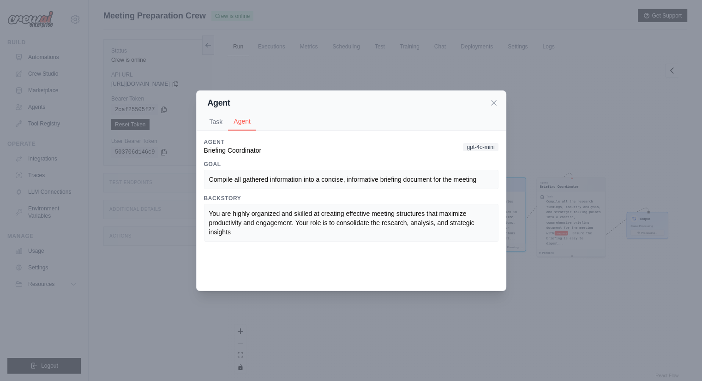
click at [510, 104] on div "Agent Task Agent Description Compile all the research findings, industry analys…" at bounding box center [351, 190] width 702 height 381
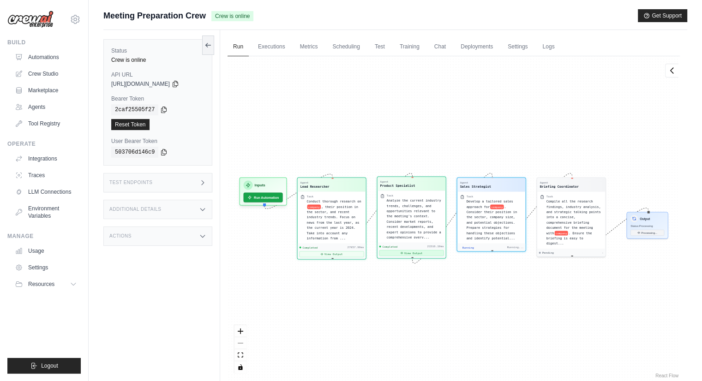
click at [401, 254] on button "View Output" at bounding box center [411, 253] width 65 height 6
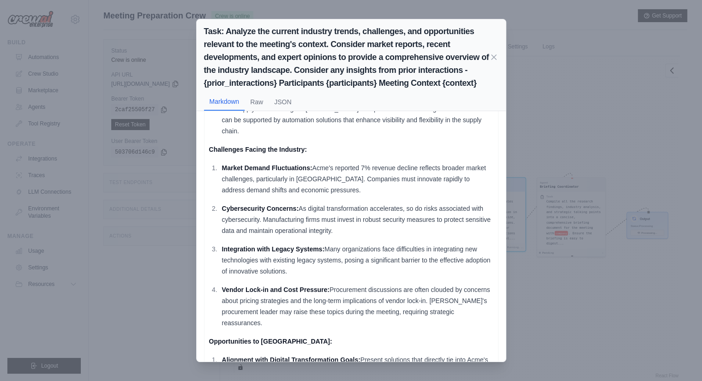
scroll to position [461, 0]
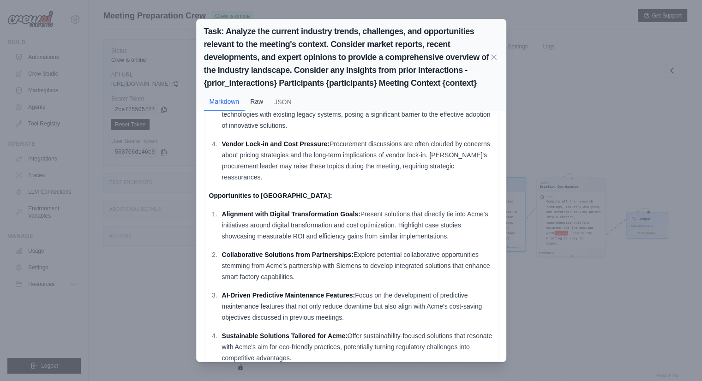
click at [255, 105] on button "Raw" at bounding box center [257, 102] width 24 height 18
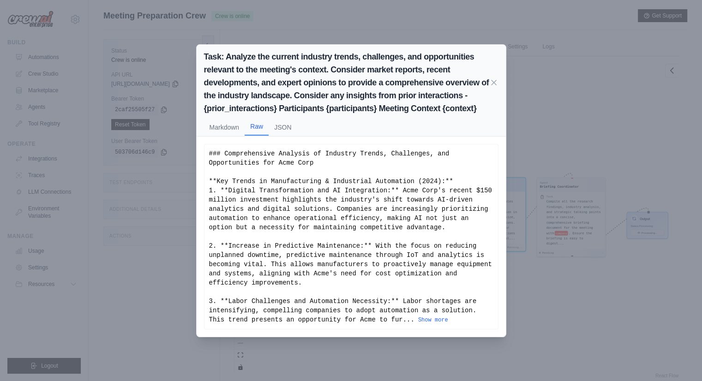
scroll to position [0, 0]
click at [293, 129] on button "JSON" at bounding box center [283, 127] width 28 height 18
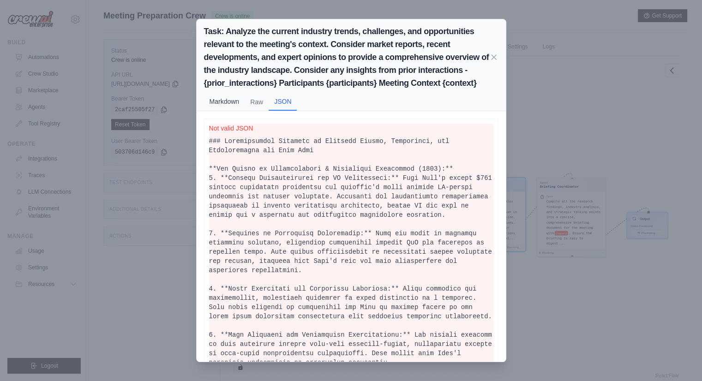
click at [221, 102] on button "Markdown" at bounding box center [224, 102] width 41 height 18
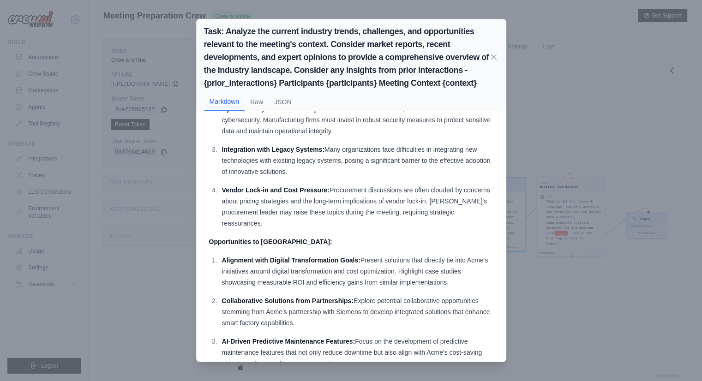
scroll to position [630, 0]
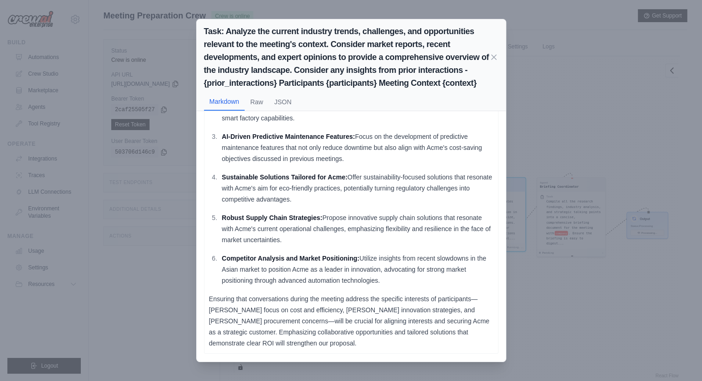
click at [543, 279] on div "Task: Analyze the current industry trends, challenges, and opportunities releva…" at bounding box center [351, 190] width 702 height 381
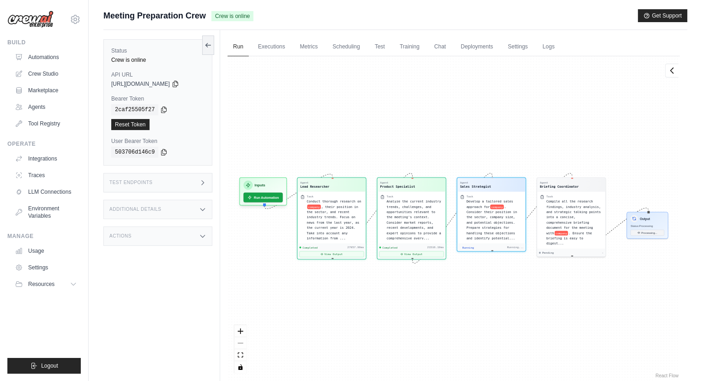
scroll to position [179, 0]
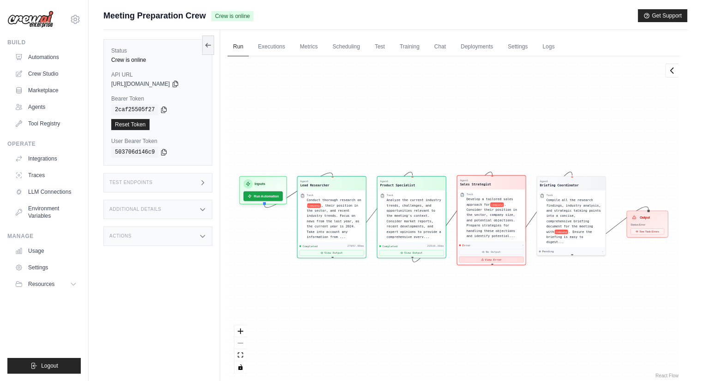
click at [506, 257] on button "View Error" at bounding box center [491, 260] width 65 height 6
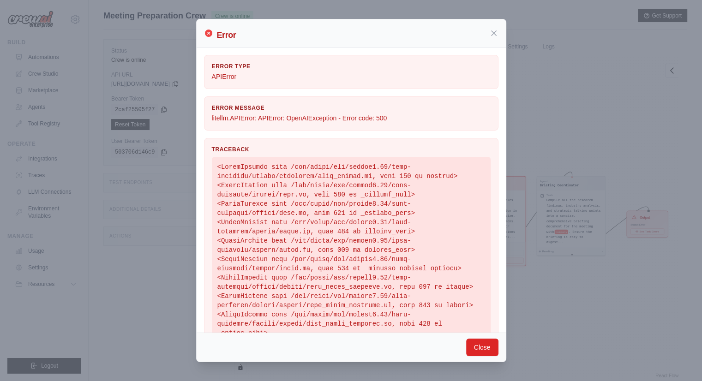
scroll to position [219, 0]
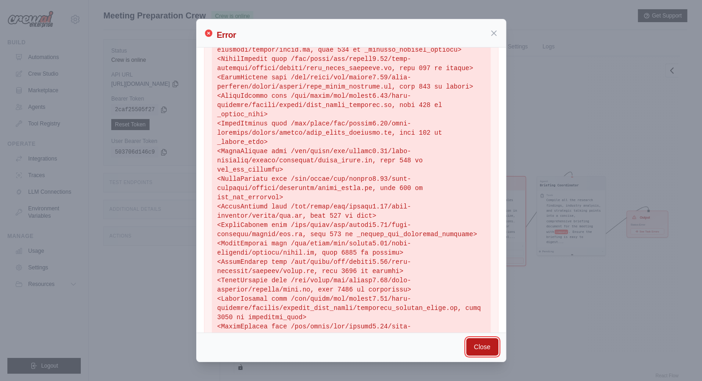
click at [492, 344] on button "Close" at bounding box center [482, 347] width 32 height 18
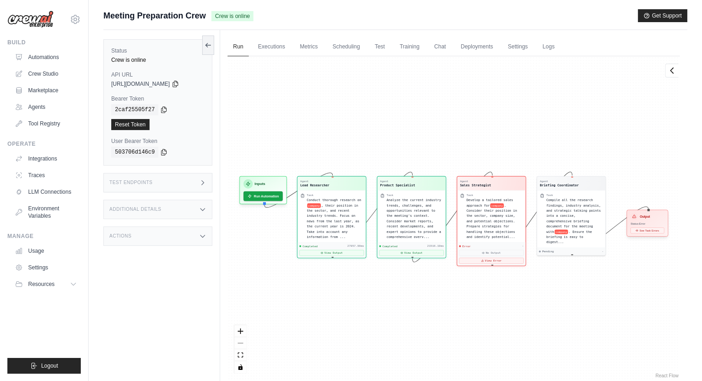
click at [644, 225] on span "Status: Error" at bounding box center [637, 223] width 15 height 3
click at [640, 220] on div "Output Status: Error See Task Errors" at bounding box center [648, 223] width 42 height 27
click at [485, 231] on span ". Consider their position in the sector, company size, and potential objections…" at bounding box center [491, 220] width 51 height 35
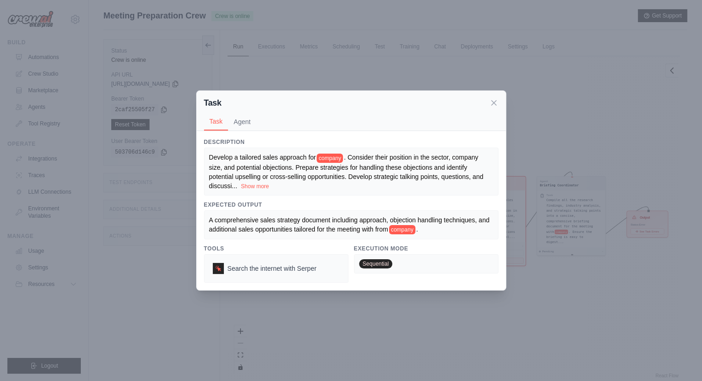
click at [213, 179] on span ". Consider their position in the sector, company size, and potential objections…" at bounding box center [346, 172] width 275 height 36
click at [215, 181] on div "Develop a tailored sales approach for company . Consider their position in the …" at bounding box center [351, 171] width 284 height 37
click at [241, 184] on button "Show more" at bounding box center [255, 185] width 28 height 7
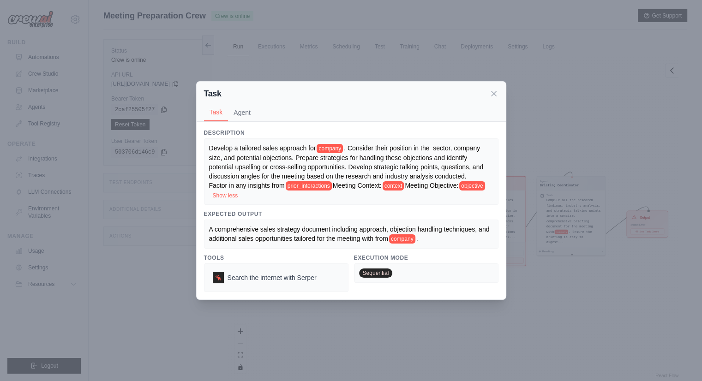
click at [574, 294] on div "Task Task Agent Description Develop a tailored sales approach for company . Con…" at bounding box center [351, 190] width 702 height 381
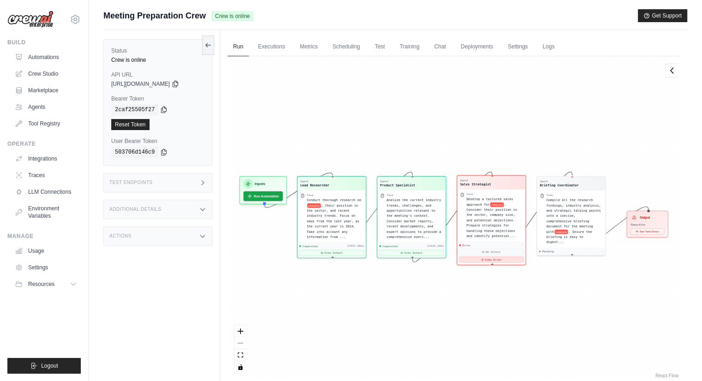
click at [503, 257] on button "View Error" at bounding box center [491, 260] width 65 height 6
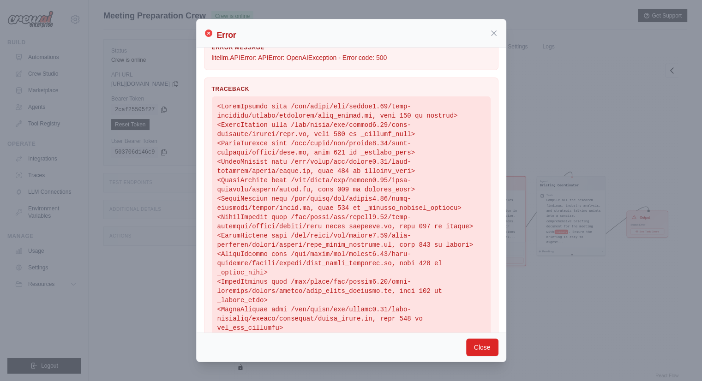
scroll to position [0, 0]
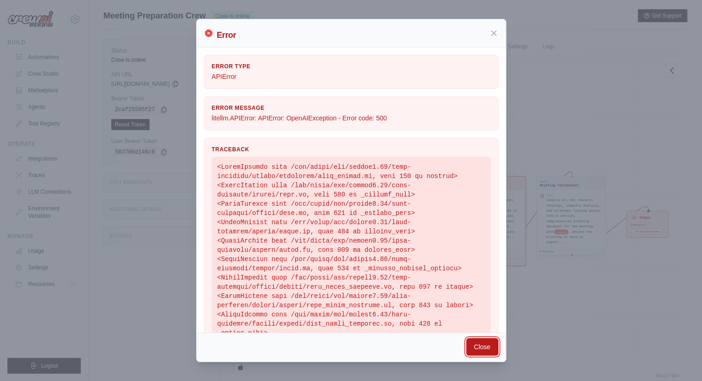
click at [476, 346] on button "Close" at bounding box center [482, 347] width 32 height 18
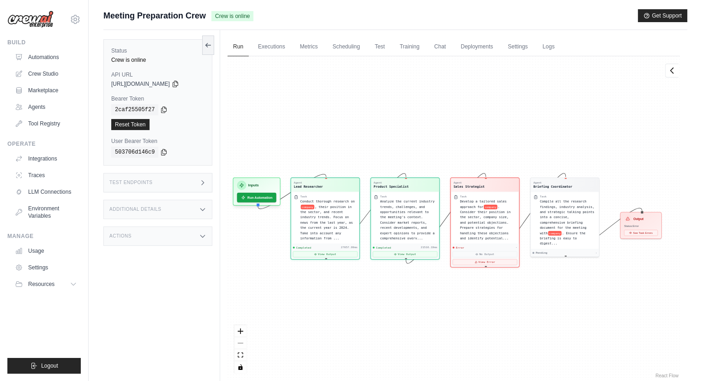
drag, startPoint x: 365, startPoint y: 157, endPoint x: 359, endPoint y: 159, distance: 6.6
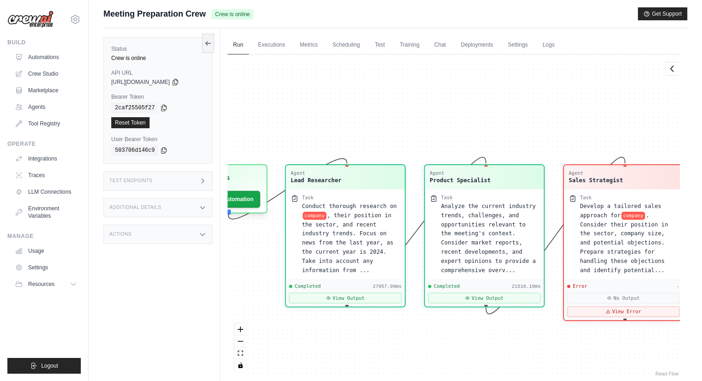
drag, startPoint x: 363, startPoint y: 167, endPoint x: 432, endPoint y: 151, distance: 71.1
click at [432, 151] on div "Agent Lead Researcher Task Conduct thorough research on company , their positio…" at bounding box center [453, 216] width 452 height 324
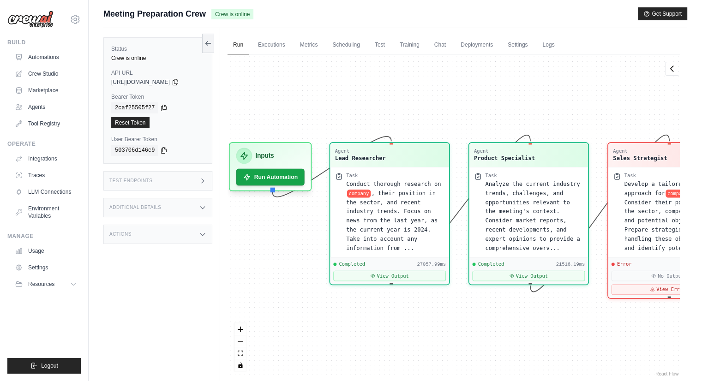
drag, startPoint x: 415, startPoint y: 155, endPoint x: 460, endPoint y: 133, distance: 49.5
click at [460, 133] on div "Agent Lead Researcher Task Conduct thorough research on company , their positio…" at bounding box center [453, 216] width 452 height 324
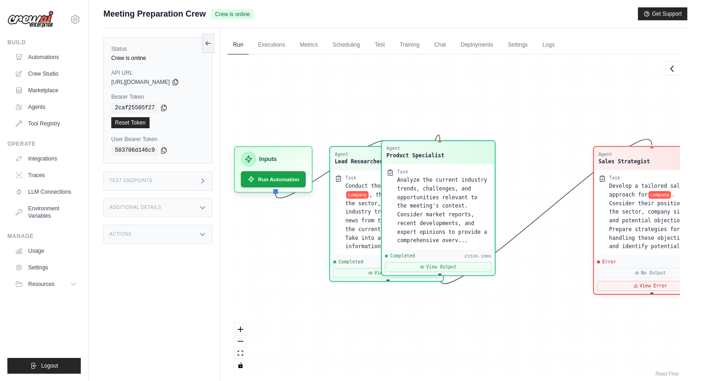
drag, startPoint x: 486, startPoint y: 164, endPoint x: 400, endPoint y: 160, distance: 85.5
click at [400, 160] on div "Agent Product Specialist" at bounding box center [438, 152] width 113 height 23
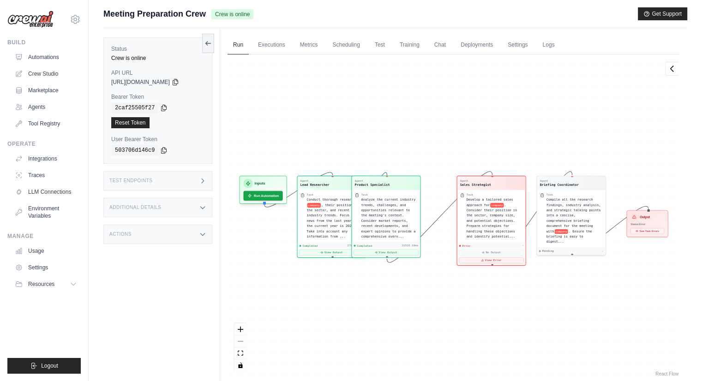
drag, startPoint x: 392, startPoint y: 181, endPoint x: 420, endPoint y: 185, distance: 28.8
click at [417, 185] on div "Agent Product Specialist" at bounding box center [385, 183] width 63 height 8
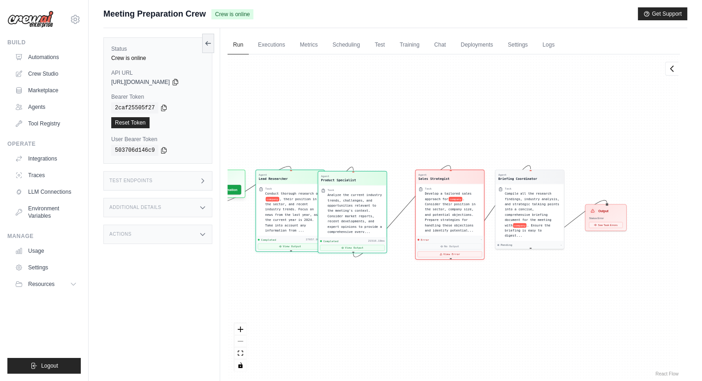
drag, startPoint x: 414, startPoint y: 147, endPoint x: 419, endPoint y: 163, distance: 16.8
click at [408, 147] on div "Agent Lead Researcher Task Conduct thorough research on company , their positio…" at bounding box center [453, 216] width 452 height 324
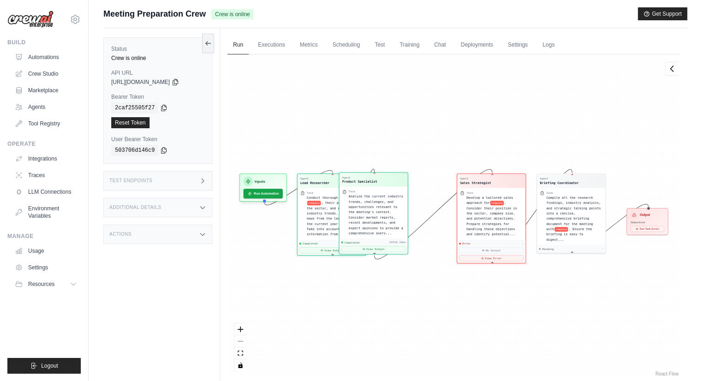
drag, startPoint x: 355, startPoint y: 183, endPoint x: 376, endPoint y: 185, distance: 21.3
click at [376, 185] on div "Agent Product Specialist" at bounding box center [373, 180] width 68 height 14
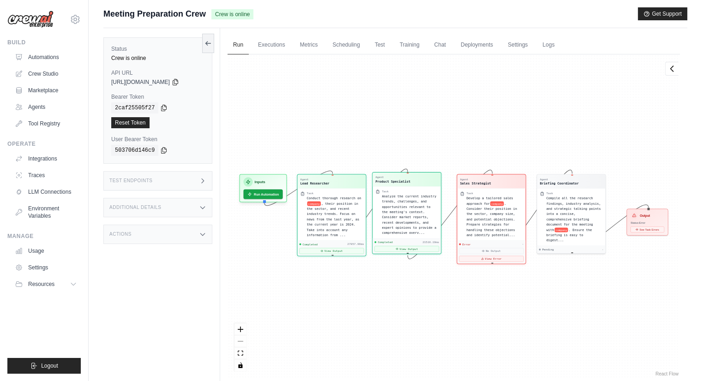
drag, startPoint x: 370, startPoint y: 183, endPoint x: 407, endPoint y: 185, distance: 37.4
click at [407, 185] on div "Agent Product Specialist" at bounding box center [406, 180] width 68 height 14
click at [252, 179] on div "Inputs" at bounding box center [263, 181] width 39 height 9
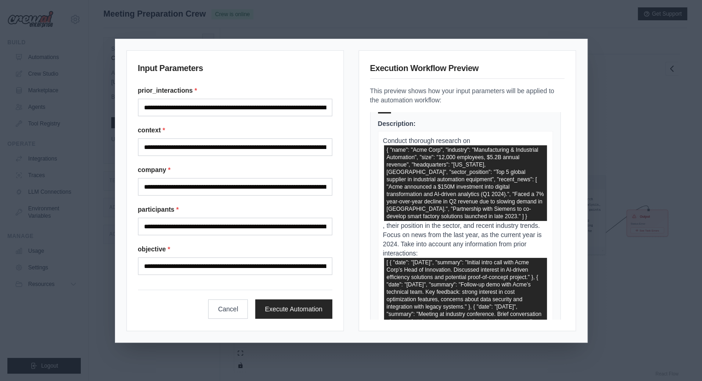
scroll to position [0, 0]
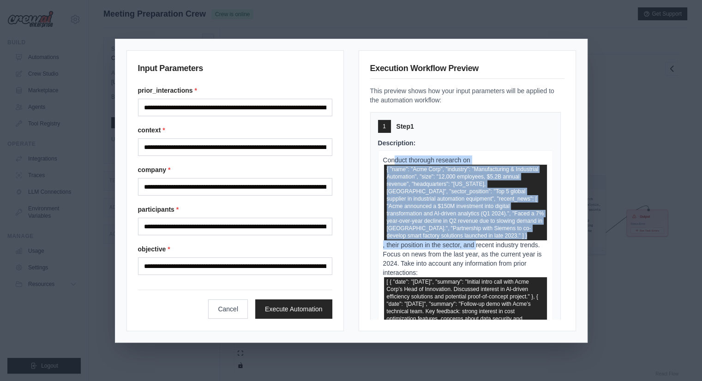
drag, startPoint x: 395, startPoint y: 163, endPoint x: 476, endPoint y: 235, distance: 108.2
click at [476, 240] on p "Conduct thorough research on { "name": "Acme Corp", "industry": "Manufacturing …" at bounding box center [465, 316] width 175 height 333
click at [477, 229] on span "{ "name": "Acme Corp", "industry": "Manufacturing & Industrial Automation", "si…" at bounding box center [465, 203] width 163 height 76
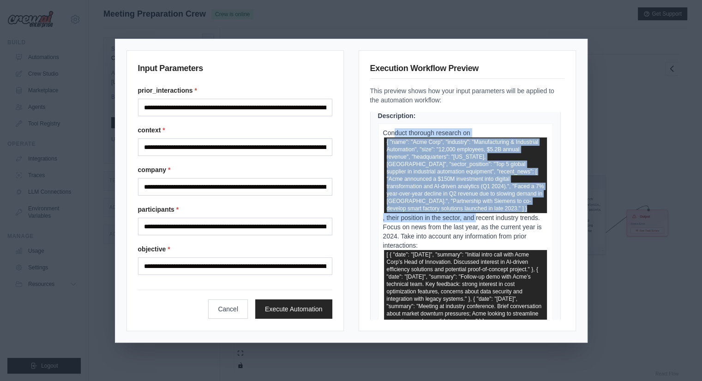
scroll to position [46, 0]
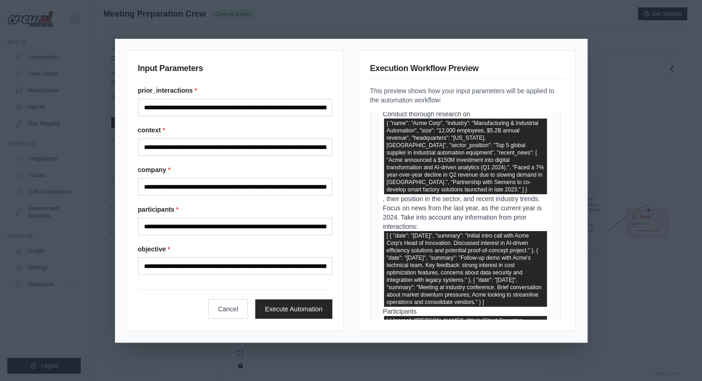
click at [444, 228] on p "Conduct thorough research on { "name": "Acme Corp", "industry": "Manufacturing …" at bounding box center [465, 270] width 175 height 333
drag, startPoint x: 417, startPoint y: 200, endPoint x: 470, endPoint y: 198, distance: 53.6
click at [470, 198] on span ", their position in the sector, and recent industry trends. Focus on news from …" at bounding box center [462, 212] width 159 height 35
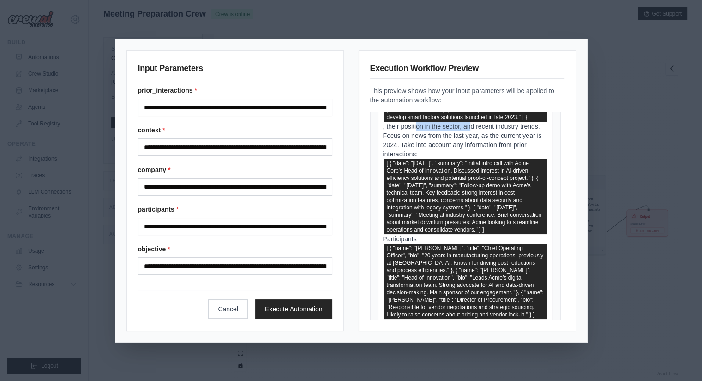
scroll to position [185, 0]
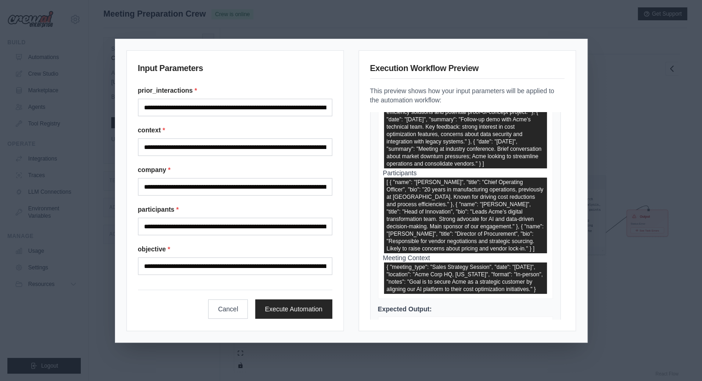
click at [427, 175] on p "Conduct thorough research on { "name": "Acme Corp", "industry": "Manufacturing …" at bounding box center [465, 132] width 175 height 333
click at [417, 173] on p "Conduct thorough research on { "name": "Acme Corp", "industry": "Manufacturing …" at bounding box center [465, 132] width 175 height 333
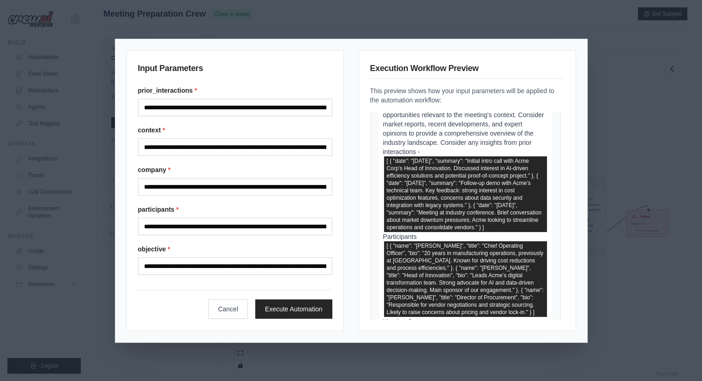
scroll to position [554, 0]
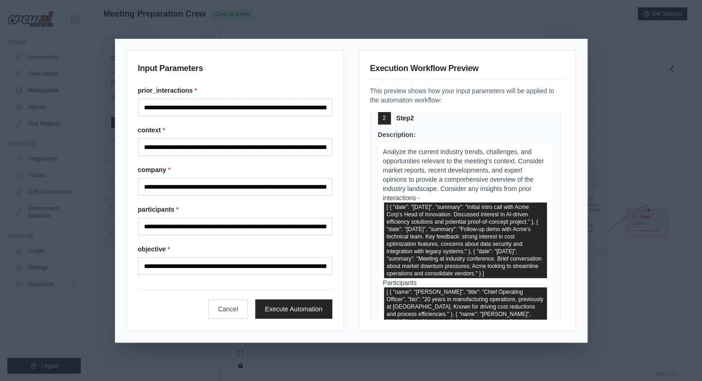
drag, startPoint x: 430, startPoint y: 156, endPoint x: 441, endPoint y: 209, distance: 53.4
click at [441, 209] on p "Analyze the current industry trends, challenges, and opportunities relevant to …" at bounding box center [465, 275] width 175 height 267
click at [442, 185] on span "Analyze the current industry trends, challenges, and opportunities relevant to …" at bounding box center [463, 175] width 161 height 54
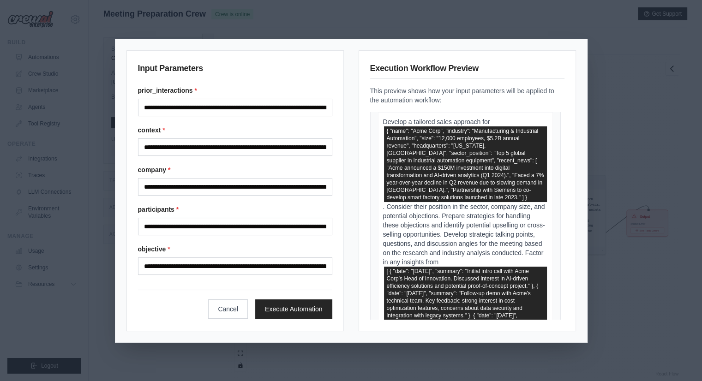
scroll to position [969, 0]
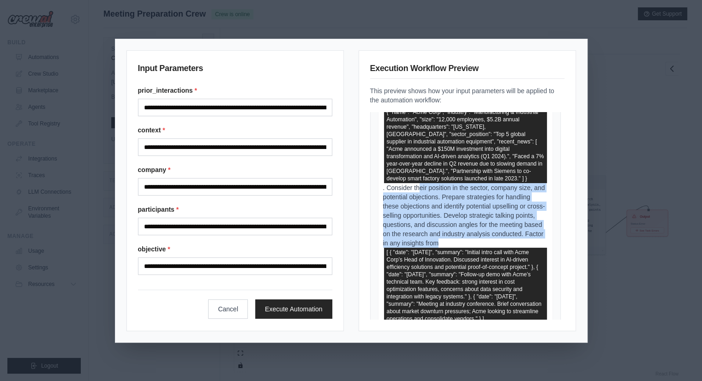
drag, startPoint x: 416, startPoint y: 268, endPoint x: 420, endPoint y: 200, distance: 67.5
click at [420, 200] on p "Develop a tailored sales approach for { "name": "Acme Corp", "industry": "Manuf…" at bounding box center [465, 255] width 175 height 324
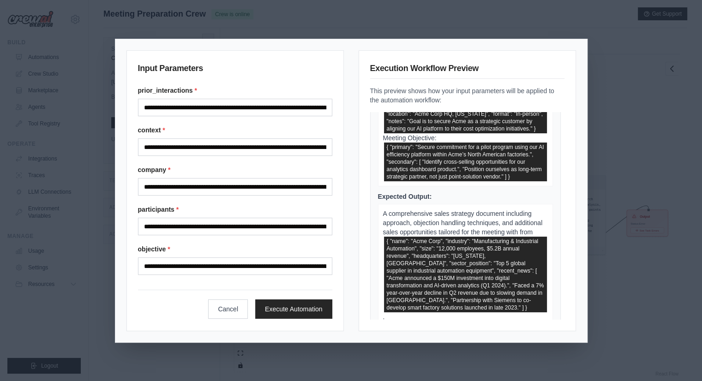
click at [421, 220] on div "Description: Develop a tailored sales approach for { "name": "Acme Corp", "indu…" at bounding box center [465, 89] width 175 height 476
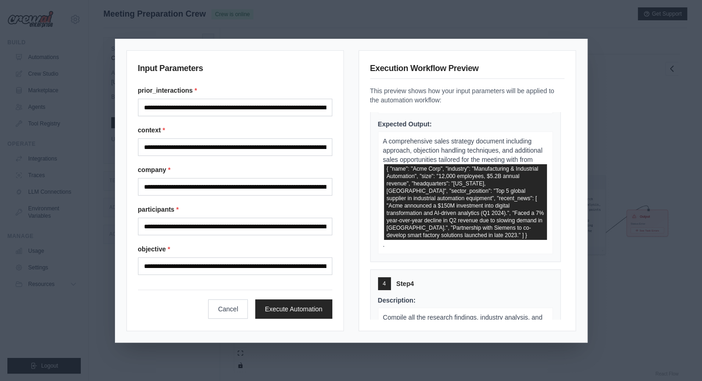
scroll to position [1338, 0]
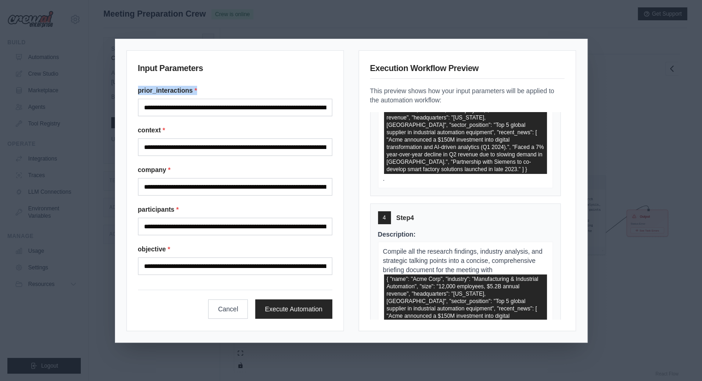
drag, startPoint x: 204, startPoint y: 88, endPoint x: 126, endPoint y: 86, distance: 78.0
click at [126, 86] on div "**********" at bounding box center [234, 190] width 217 height 281
drag, startPoint x: 153, startPoint y: 129, endPoint x: 137, endPoint y: 126, distance: 16.9
click at [137, 126] on div "**********" at bounding box center [234, 190] width 217 height 281
drag, startPoint x: 165, startPoint y: 172, endPoint x: 141, endPoint y: 168, distance: 23.8
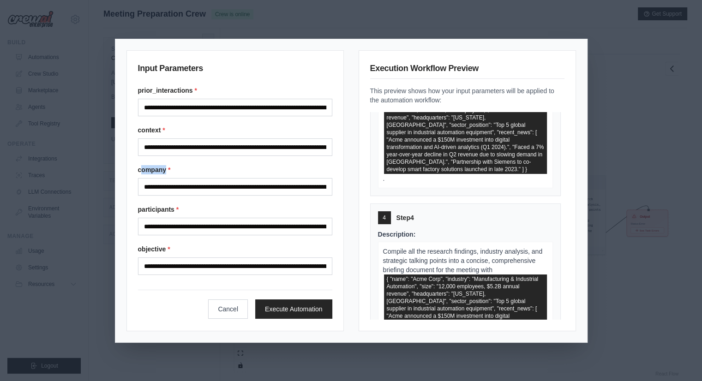
click at [141, 168] on label "company *" at bounding box center [235, 169] width 194 height 9
drag, startPoint x: 174, startPoint y: 211, endPoint x: 137, endPoint y: 206, distance: 36.7
click at [138, 206] on label "participants *" at bounding box center [235, 209] width 194 height 9
drag, startPoint x: 165, startPoint y: 254, endPoint x: 153, endPoint y: 249, distance: 12.6
click at [153, 249] on div "**********" at bounding box center [235, 260] width 194 height 30
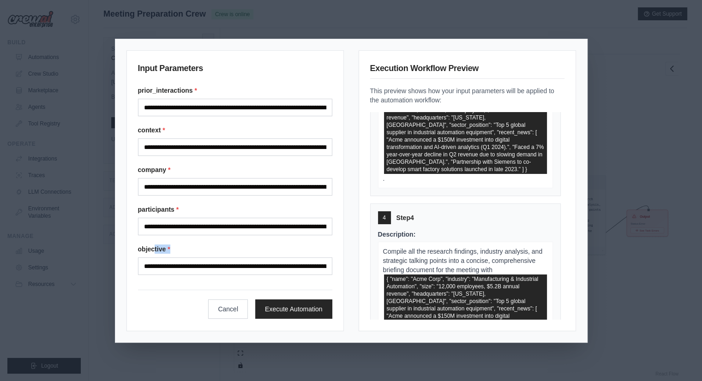
click at [176, 246] on label "objective *" at bounding box center [235, 249] width 194 height 9
click at [176, 257] on input "**********" at bounding box center [235, 266] width 194 height 18
click at [242, 304] on button "Cancel" at bounding box center [229, 308] width 40 height 19
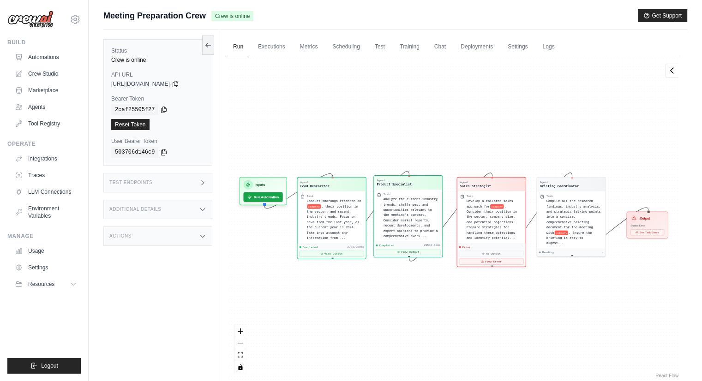
drag, startPoint x: 413, startPoint y: 304, endPoint x: 373, endPoint y: 290, distance: 42.5
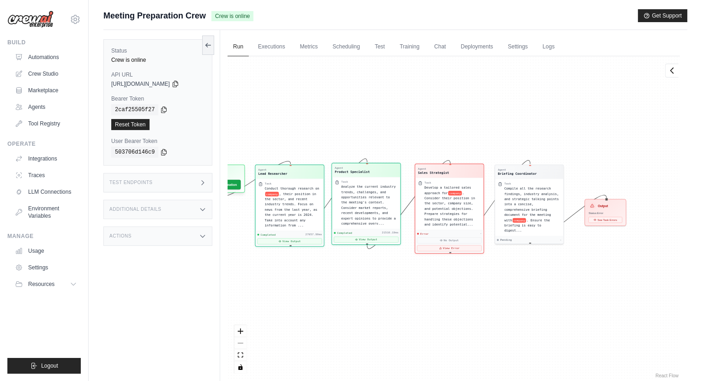
click at [440, 248] on div "Agent Sales Strategist Task Develop a tailored sales approach for company . Con…" at bounding box center [449, 210] width 69 height 90
click at [400, 244] on div "Completed 21516.19ms View Output" at bounding box center [366, 237] width 68 height 16
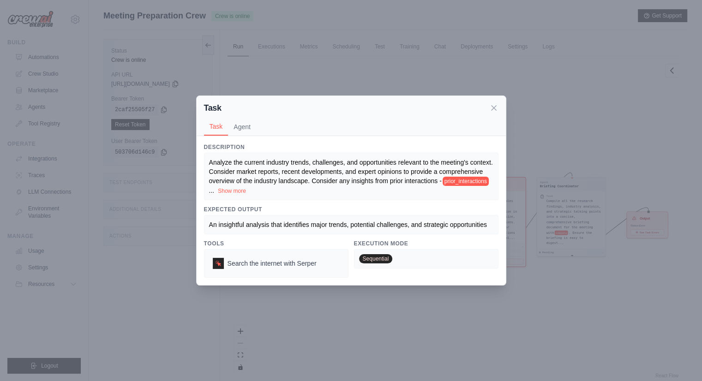
click at [528, 287] on div "Task Task Agent Description Analyze the current industry trends, challenges, an…" at bounding box center [351, 190] width 702 height 381
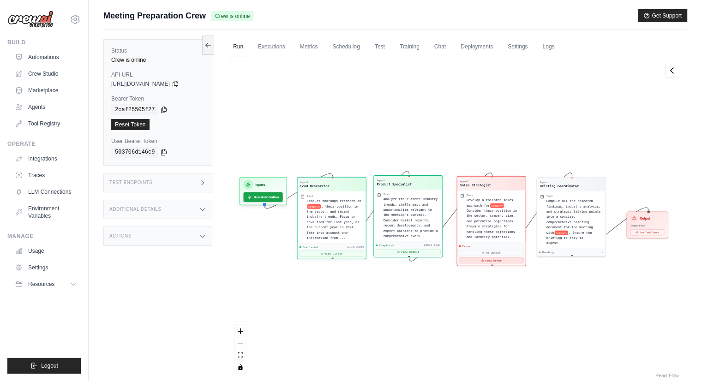
click at [498, 257] on button "View Error" at bounding box center [491, 260] width 65 height 6
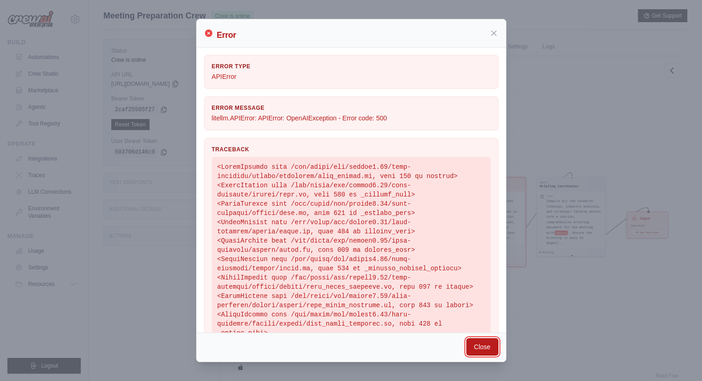
click at [480, 345] on button "Close" at bounding box center [482, 347] width 32 height 18
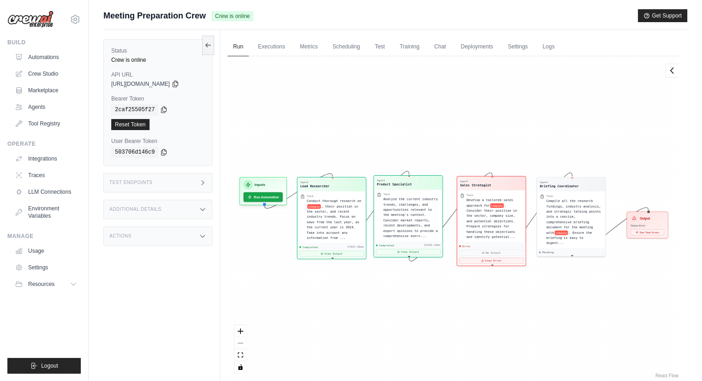
click at [480, 257] on div "Error - No Output View Error" at bounding box center [491, 254] width 68 height 24
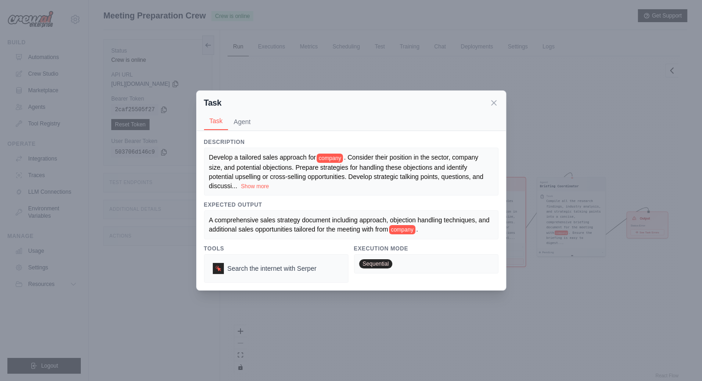
click at [223, 116] on button "Task" at bounding box center [216, 122] width 24 height 18
click at [244, 122] on button "Agent" at bounding box center [242, 122] width 28 height 18
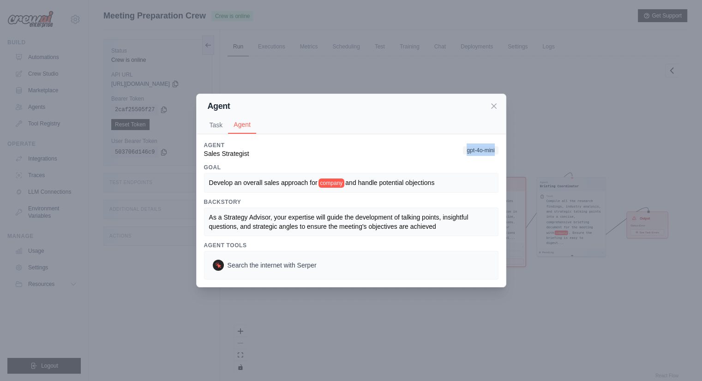
drag, startPoint x: 460, startPoint y: 150, endPoint x: 501, endPoint y: 155, distance: 41.0
click at [501, 155] on div "Description Develop a tailored sales approach for company . Consider their posi…" at bounding box center [351, 210] width 309 height 153
drag, startPoint x: 579, startPoint y: 305, endPoint x: 556, endPoint y: 214, distance: 93.8
click at [578, 301] on div "Agent Task Agent Description Develop a tailored sales approach for company . Co…" at bounding box center [351, 190] width 702 height 381
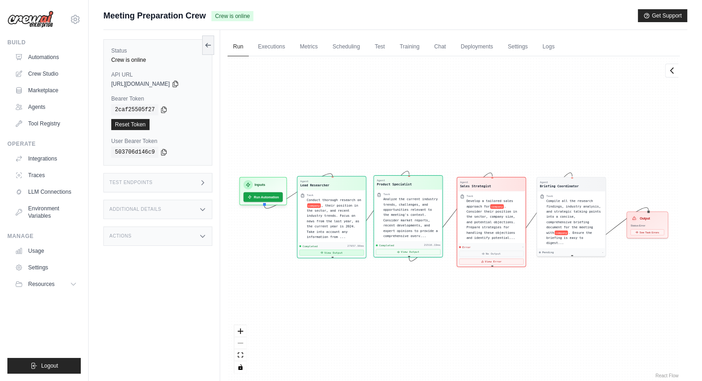
click at [342, 250] on button "View Output" at bounding box center [331, 253] width 65 height 6
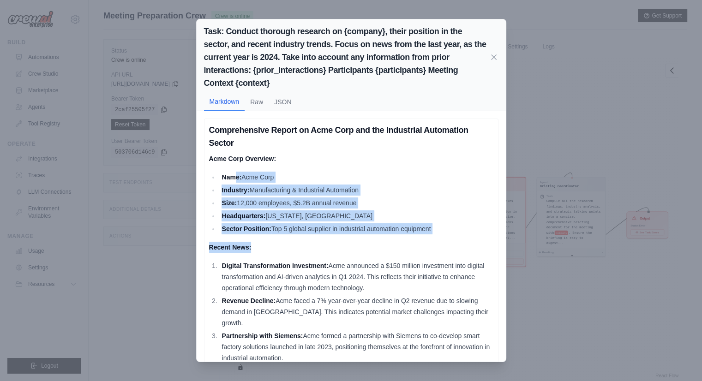
drag, startPoint x: 233, startPoint y: 165, endPoint x: 297, endPoint y: 246, distance: 103.5
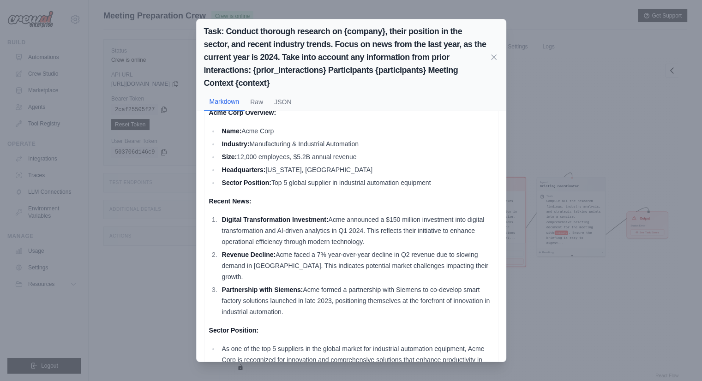
scroll to position [231, 0]
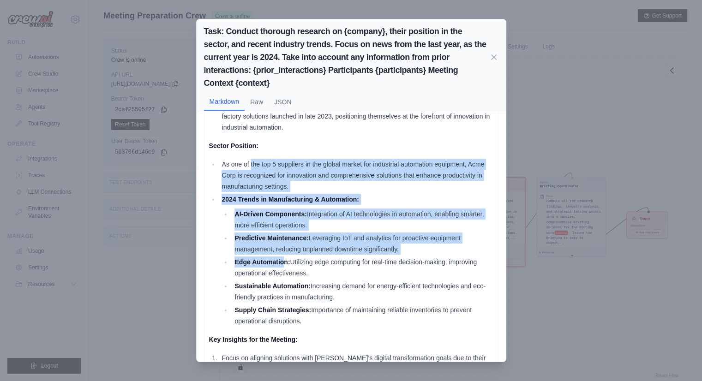
drag, startPoint x: 282, startPoint y: 243, endPoint x: 284, endPoint y: 253, distance: 10.9
click at [284, 253] on ul "As one of the top 5 suppliers in the global market for industrial automation eq…" at bounding box center [351, 243] width 284 height 168
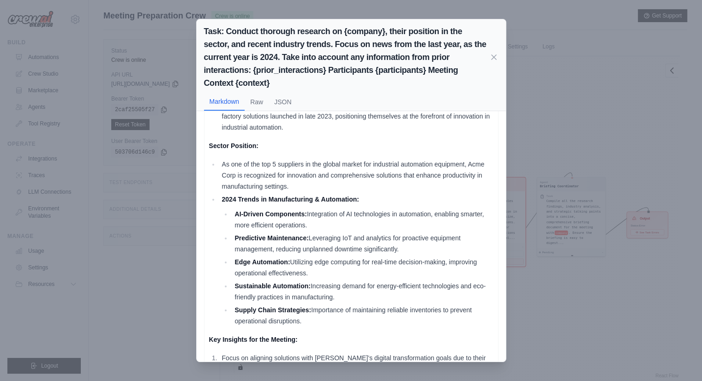
click at [319, 281] on li "Sustainable Automation: Increasing demand for energy-efficient technologies and…" at bounding box center [362, 292] width 261 height 22
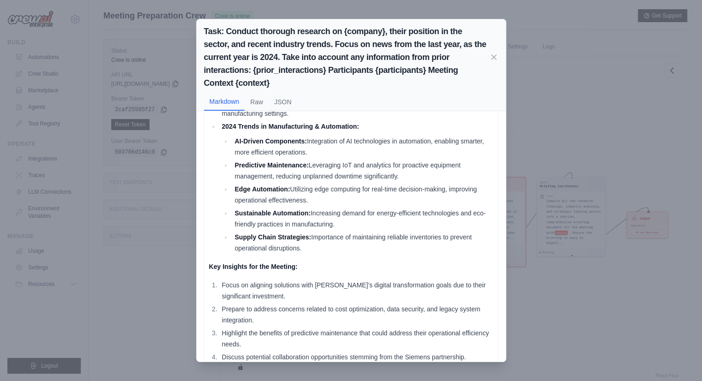
scroll to position [415, 0]
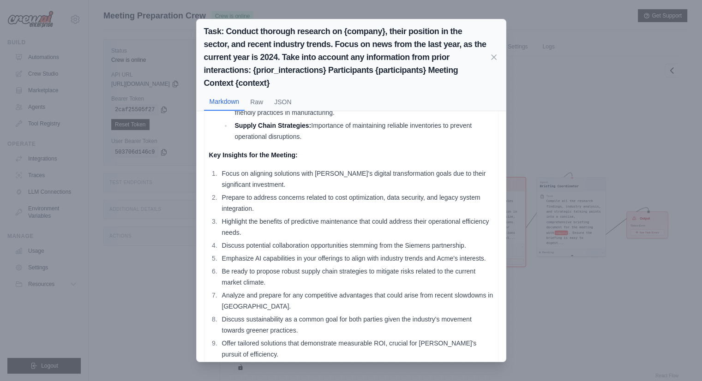
click at [557, 283] on div "Task: Conduct thorough research on {company}, their position in the sector, and…" at bounding box center [351, 190] width 702 height 381
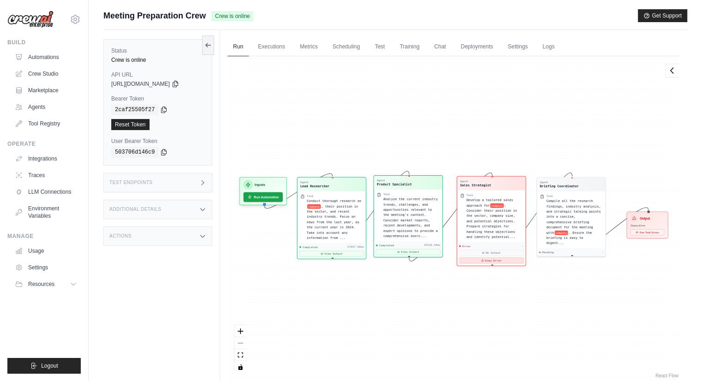
click at [493, 257] on button "View Error" at bounding box center [491, 260] width 65 height 6
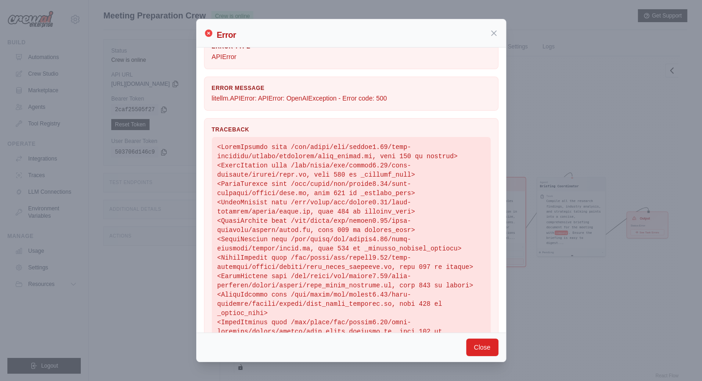
scroll to position [0, 0]
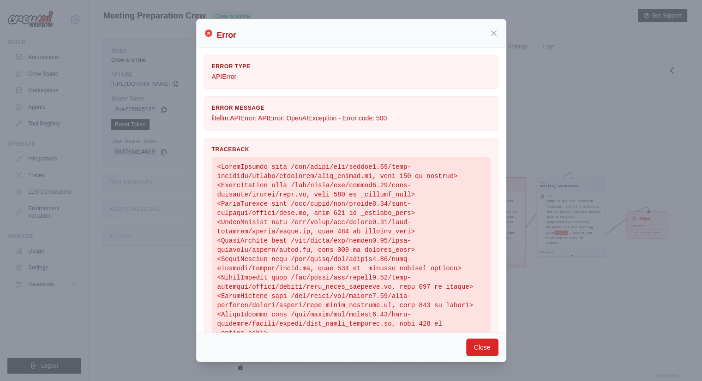
click at [223, 75] on p "APIError" at bounding box center [351, 76] width 279 height 9
click at [294, 90] on div "Error Type APIError Error Message litellm.APIError: APIError: OpenAIException -…" at bounding box center [351, 318] width 294 height 527
click at [487, 349] on button "Close" at bounding box center [482, 347] width 32 height 18
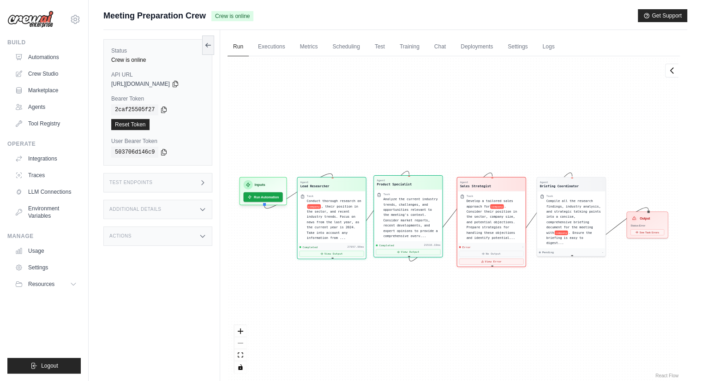
click at [454, 300] on div "Agent Lead Researcher Task Conduct thorough research on company , their positio…" at bounding box center [453, 218] width 452 height 324
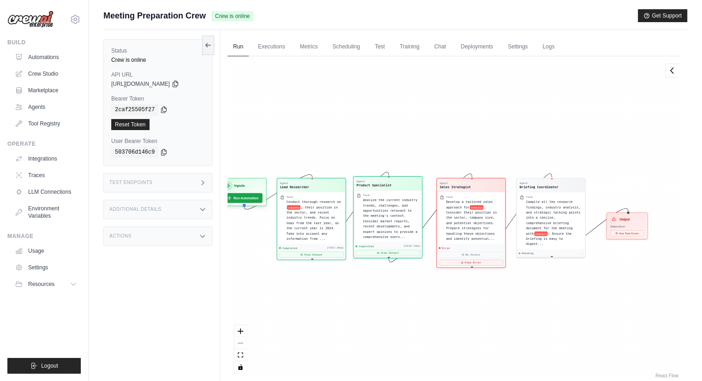
drag, startPoint x: 520, startPoint y: 298, endPoint x: 488, endPoint y: 301, distance: 33.0
click at [488, 301] on div "Agent Lead Researcher Task Conduct thorough research on company , their positio…" at bounding box center [453, 218] width 452 height 324
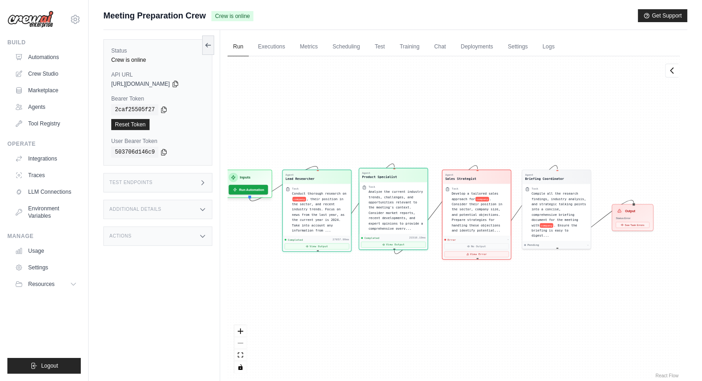
drag, startPoint x: 454, startPoint y: 311, endPoint x: 474, endPoint y: 303, distance: 21.6
click at [474, 303] on div "Agent Lead Researcher Task Conduct thorough research on company , their positio…" at bounding box center [453, 218] width 452 height 324
